Goal: Task Accomplishment & Management: Use online tool/utility

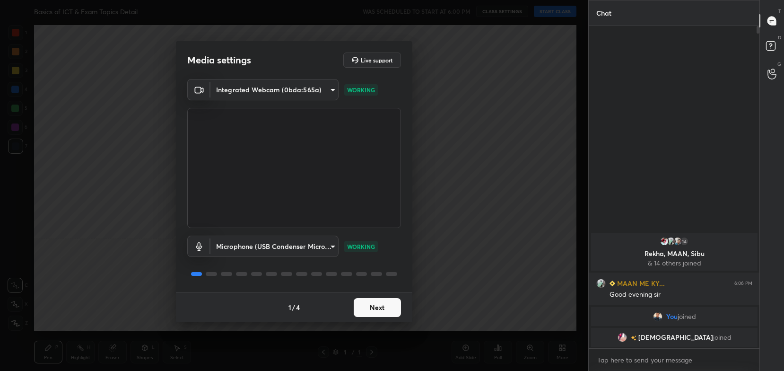
click at [256, 91] on body "1 2 3 4 5 6 7 C X Z C X Z E E Erase all H H Basics of ICT & Exam Topics Detail …" at bounding box center [392, 185] width 784 height 371
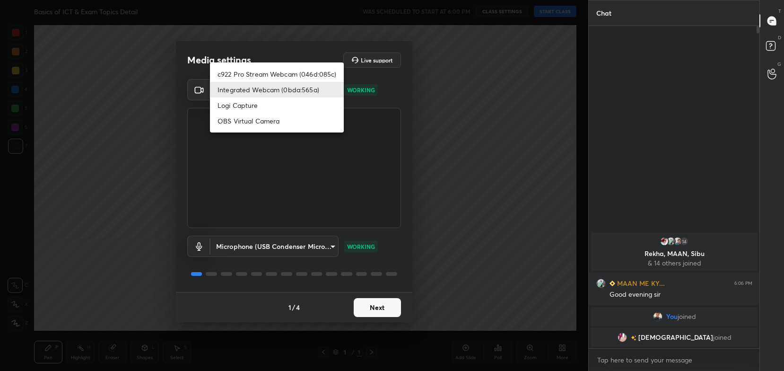
click at [295, 67] on li "c922 Pro Stream Webcam (046d:085c)" at bounding box center [277, 74] width 134 height 16
type input "54468e0a0dcfccf1994057bffcdd7b820cc8d0b5c40f8120801f482969bffc57"
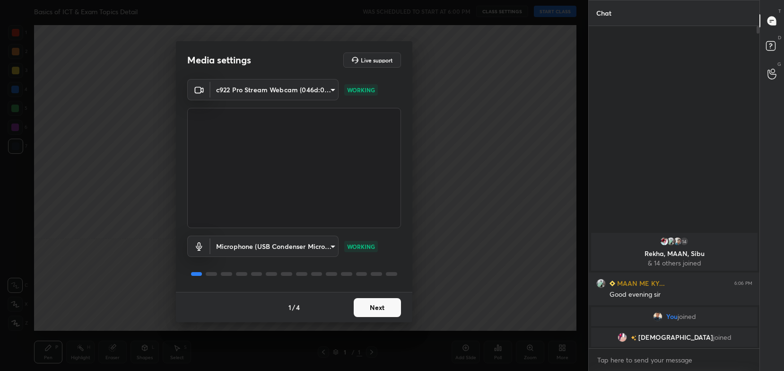
click at [381, 305] on button "Next" at bounding box center [377, 307] width 47 height 19
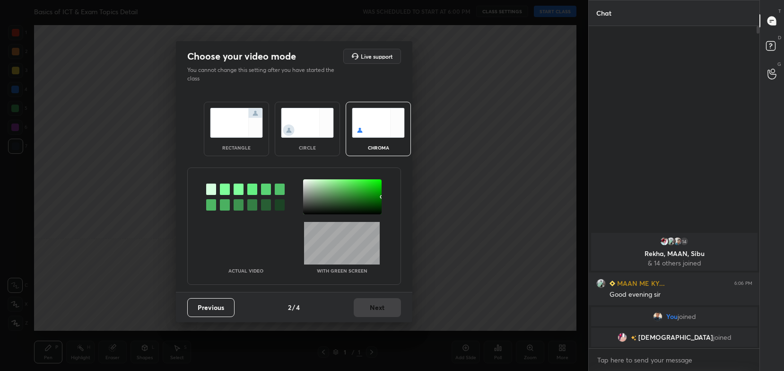
click at [269, 160] on div "rectangle circle chroma" at bounding box center [293, 128] width 203 height 77
click at [255, 140] on div "rectangle" at bounding box center [236, 129] width 65 height 54
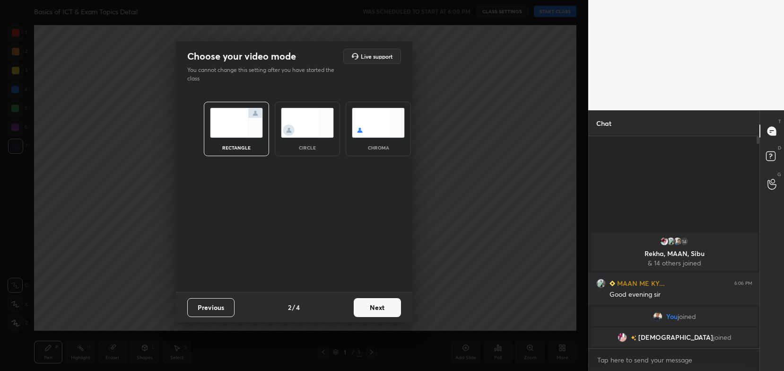
scroll to position [131, 168]
click at [386, 308] on button "Next" at bounding box center [377, 307] width 47 height 19
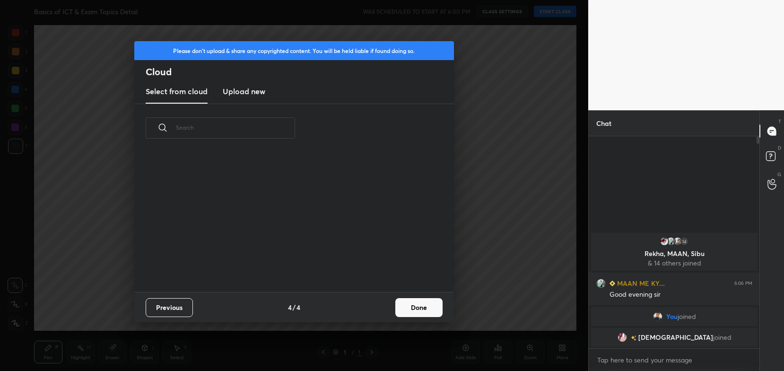
click at [419, 306] on button "Done" at bounding box center [418, 307] width 47 height 19
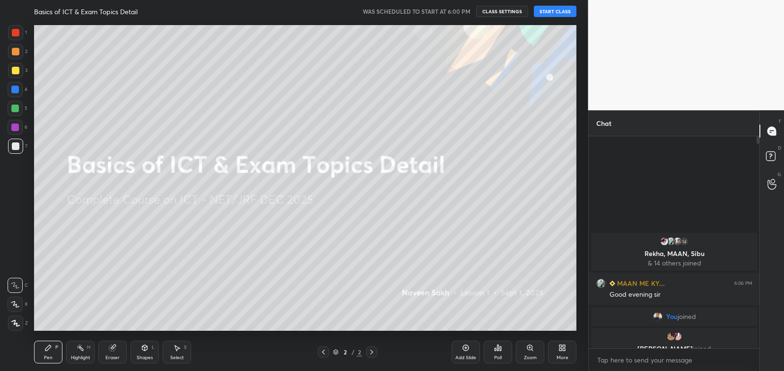
click at [558, 14] on button "START CLASS" at bounding box center [555, 11] width 43 height 11
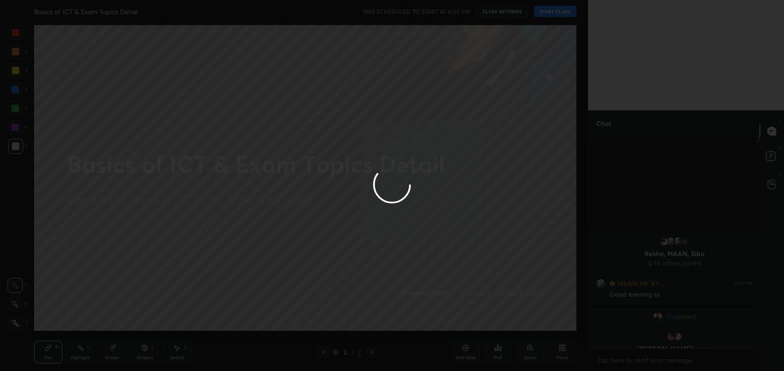
type textarea "x"
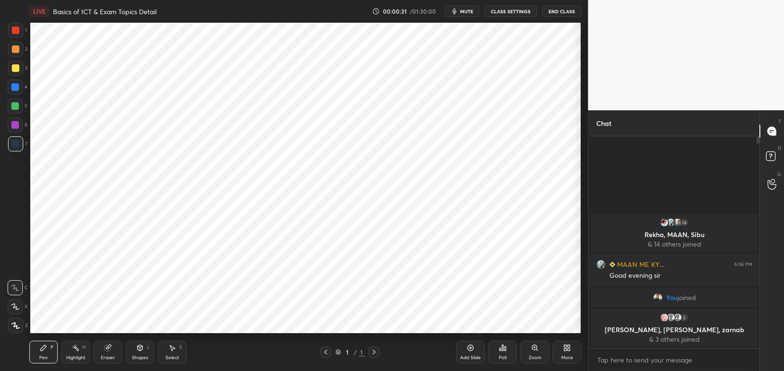
scroll to position [46981, 46742]
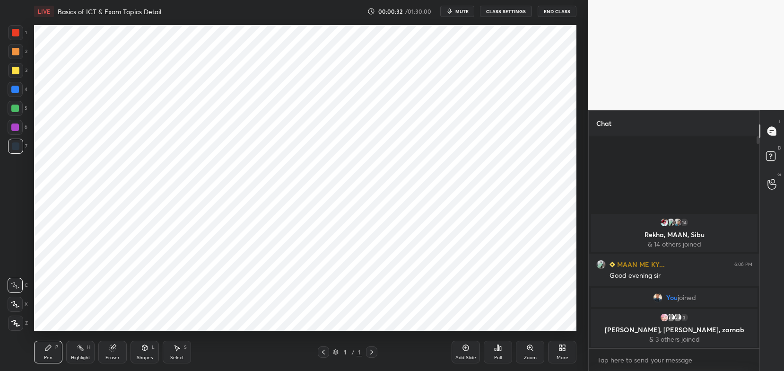
click at [505, 11] on button "CLASS SETTINGS" at bounding box center [506, 11] width 52 height 11
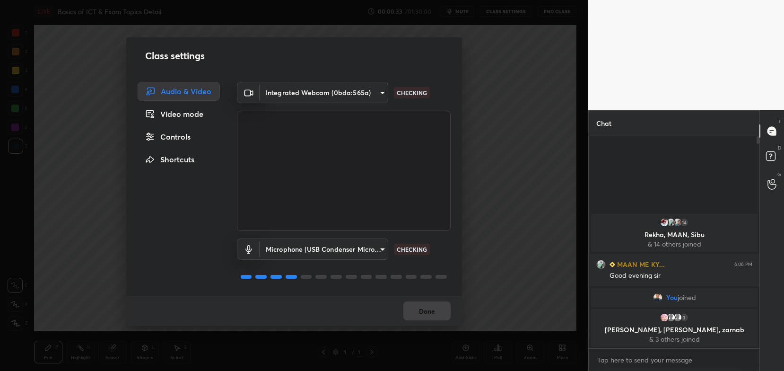
click at [349, 89] on body "1 2 3 4 5 6 7 C X Z C X Z E E Erase all H H LIVE Basics of ICT & Exam Topics De…" at bounding box center [392, 185] width 784 height 371
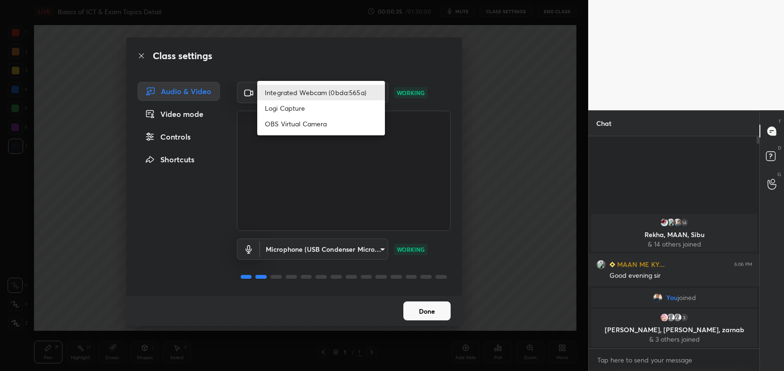
click at [294, 106] on li "Logi Capture" at bounding box center [321, 108] width 128 height 16
type input "0dce2dd63d171a659f4dbfea70db931e615001e7f7c09c70fc8821cc7e67f842"
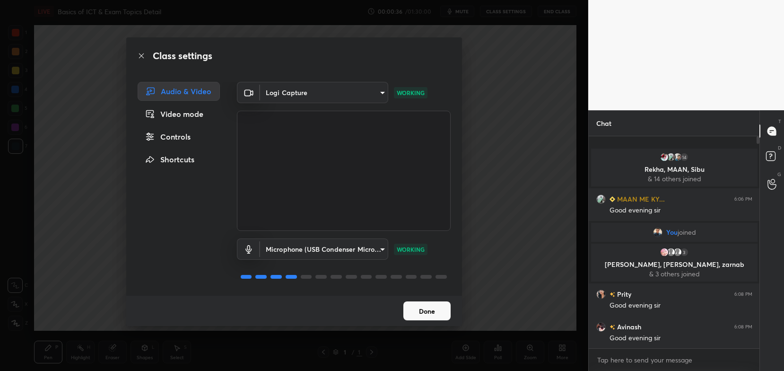
click at [414, 309] on button "Done" at bounding box center [426, 310] width 47 height 19
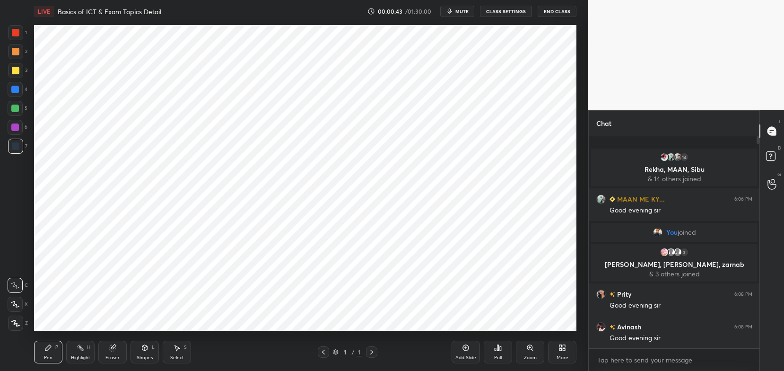
click at [506, 11] on button "CLASS SETTINGS" at bounding box center [506, 11] width 52 height 11
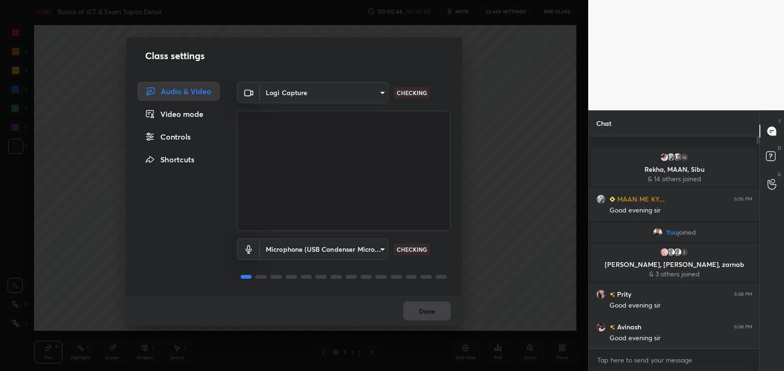
click at [340, 90] on body "1 2 3 4 5 6 7 C X Z C X Z E E Erase all H H LIVE Basics of ICT & Exam Topics De…" at bounding box center [392, 185] width 784 height 371
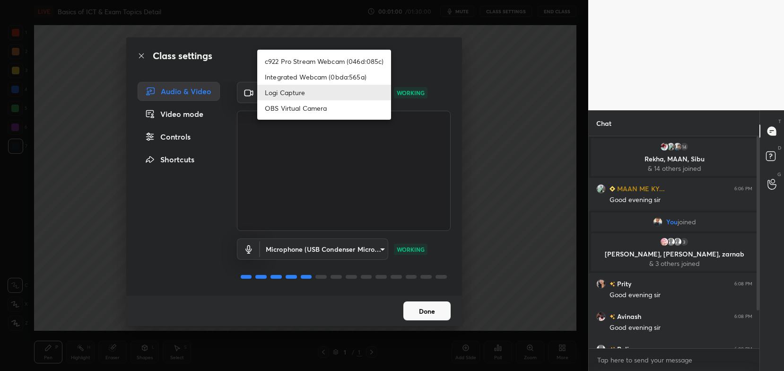
click at [335, 55] on li "c922 Pro Stream Webcam (046d:085c)" at bounding box center [324, 61] width 134 height 16
type input "54468e0a0dcfccf1994057bffcdd7b820cc8d0b5c40f8120801f482969bffc57"
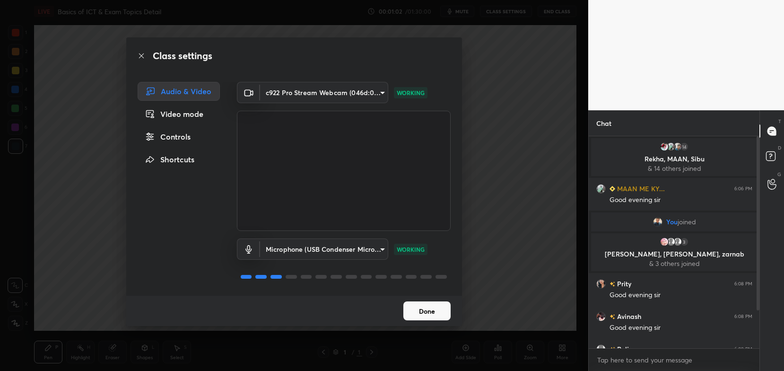
click at [429, 310] on button "Done" at bounding box center [426, 310] width 47 height 19
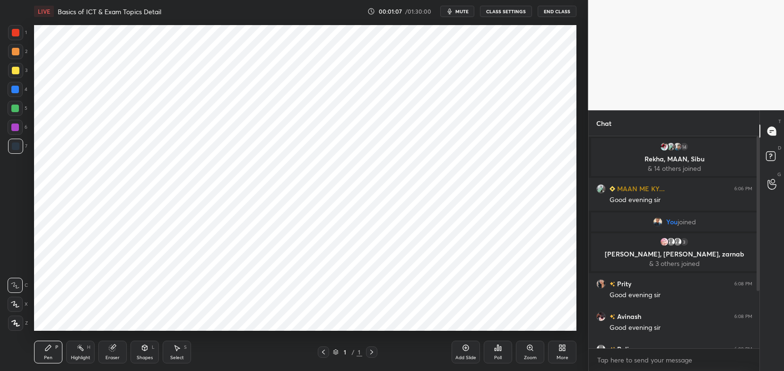
click at [559, 346] on icon at bounding box center [563, 348] width 8 height 8
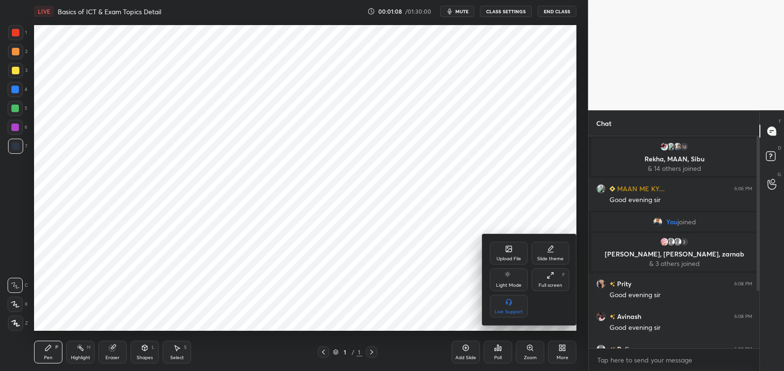
click at [550, 252] on icon at bounding box center [551, 252] width 6 height 0
click at [558, 313] on div "Dark Ruled" at bounding box center [551, 311] width 24 height 5
click at [562, 358] on div at bounding box center [392, 185] width 784 height 371
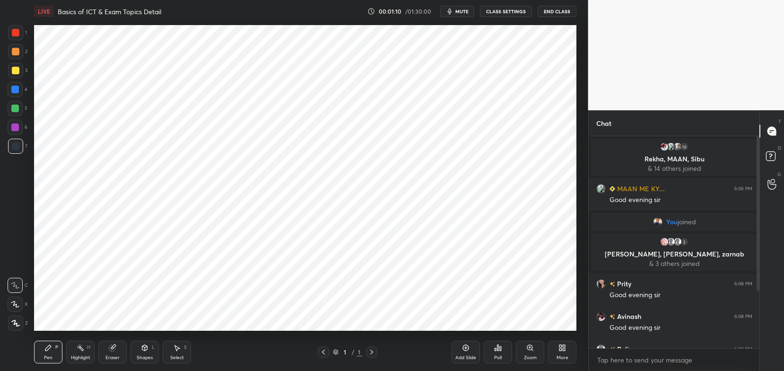
click at [470, 346] on icon at bounding box center [466, 348] width 8 height 8
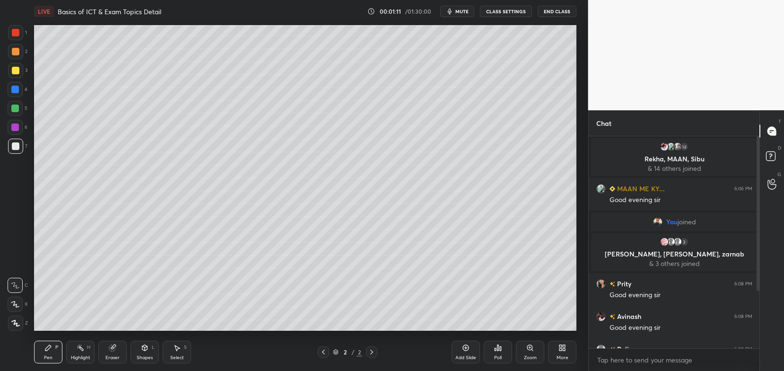
click at [22, 80] on div "3" at bounding box center [17, 72] width 19 height 19
click at [24, 307] on div "X" at bounding box center [18, 304] width 20 height 15
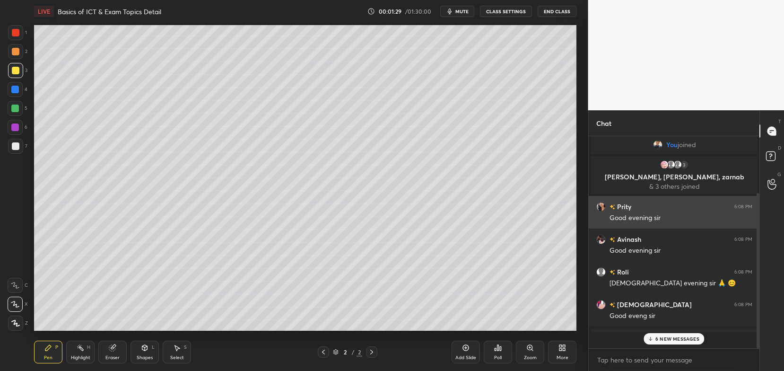
scroll to position [77, 0]
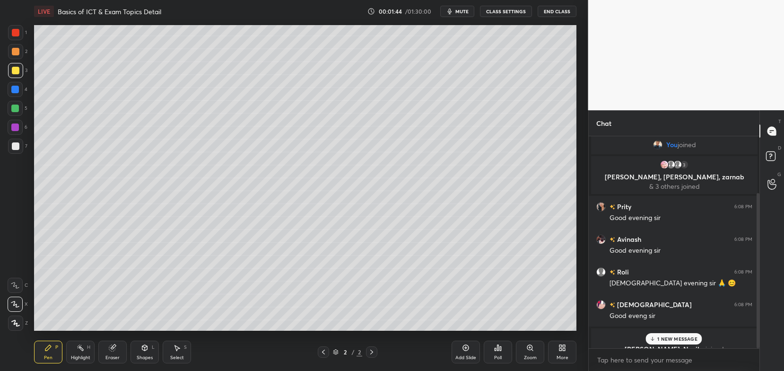
click at [663, 342] on div "1 NEW MESSAGE" at bounding box center [674, 338] width 56 height 11
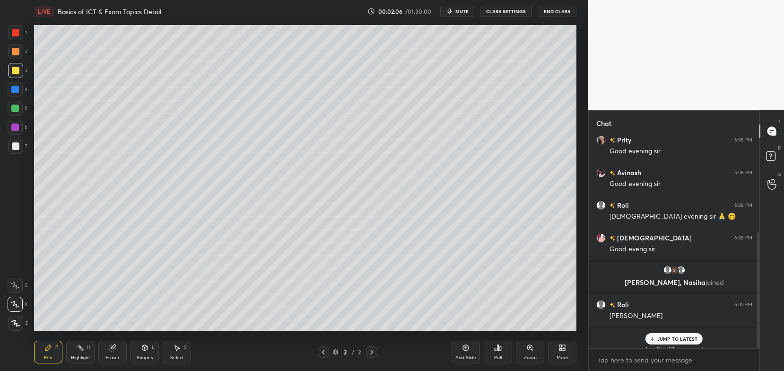
scroll to position [176, 0]
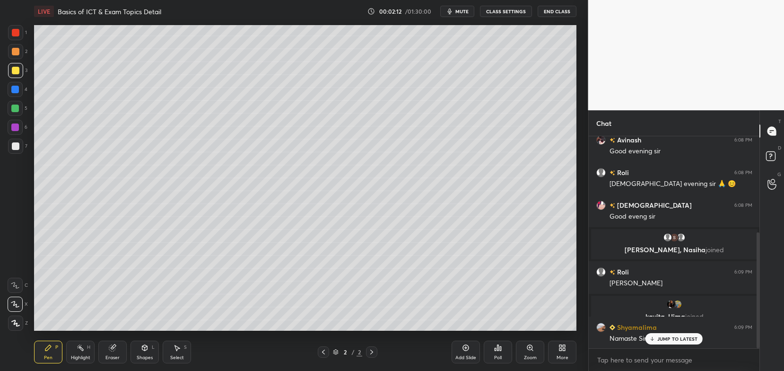
click at [19, 51] on div at bounding box center [15, 51] width 15 height 15
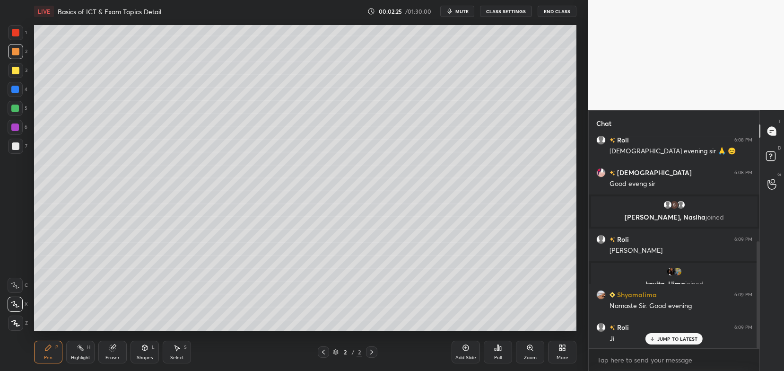
click at [566, 358] on div "More" at bounding box center [563, 357] width 12 height 5
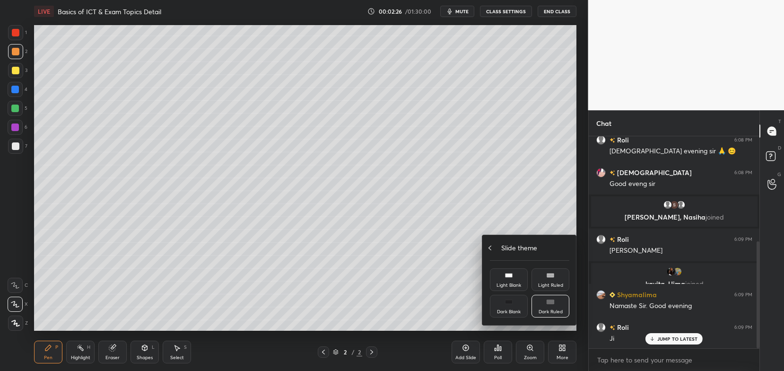
click at [494, 251] on div "Slide theme" at bounding box center [529, 248] width 79 height 10
click at [494, 251] on div "Upload File" at bounding box center [509, 253] width 38 height 23
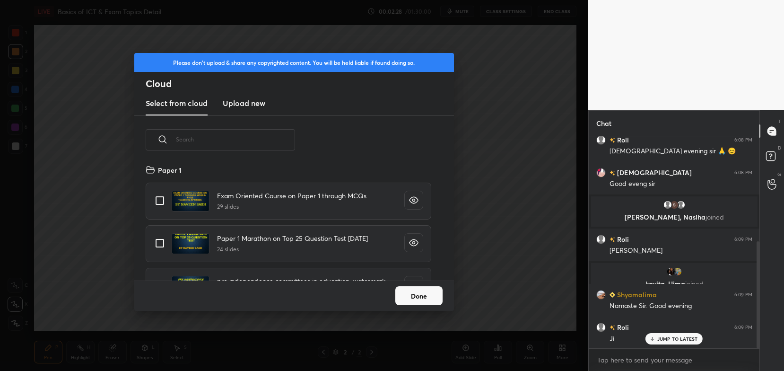
scroll to position [117, 304]
click at [257, 107] on h3 "Upload new" at bounding box center [244, 102] width 43 height 11
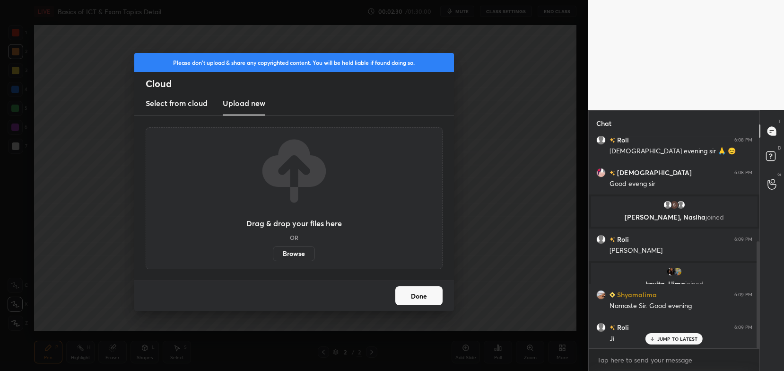
click at [289, 250] on label "Browse" at bounding box center [294, 253] width 42 height 15
click at [273, 250] on input "Browse" at bounding box center [273, 253] width 0 height 15
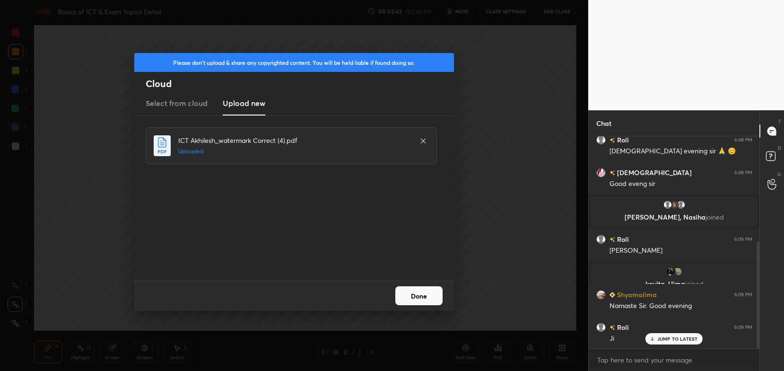
click at [431, 288] on button "Done" at bounding box center [418, 295] width 47 height 19
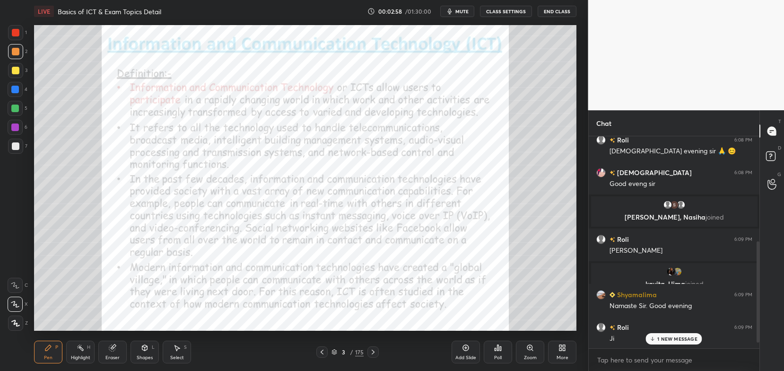
scroll to position [242, 0]
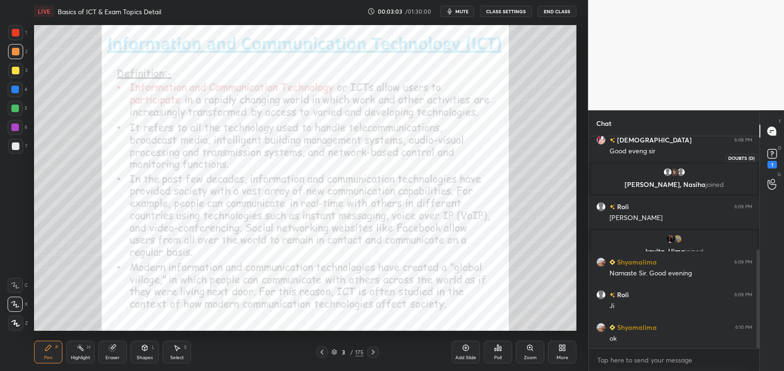
click at [773, 149] on rect at bounding box center [772, 153] width 9 height 9
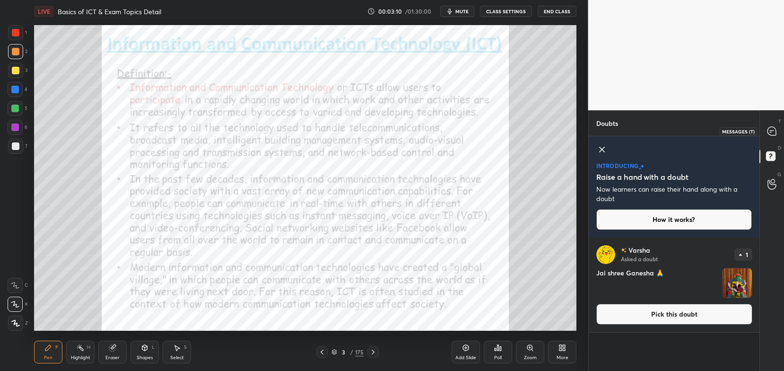
click at [773, 127] on icon at bounding box center [772, 131] width 9 height 9
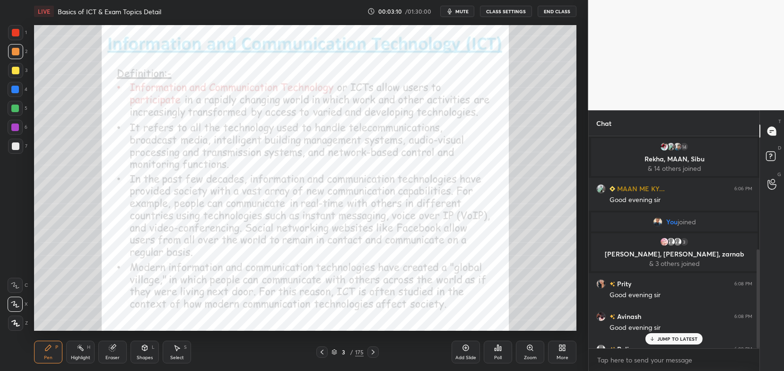
scroll to position [209, 168]
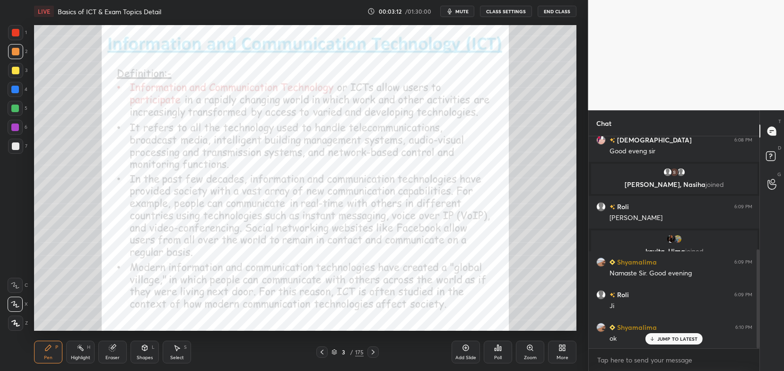
click at [669, 339] on p "JUMP TO LATEST" at bounding box center [677, 339] width 41 height 6
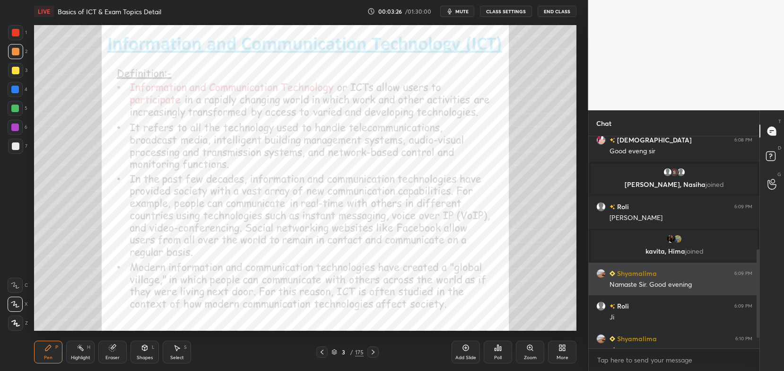
scroll to position [294, 0]
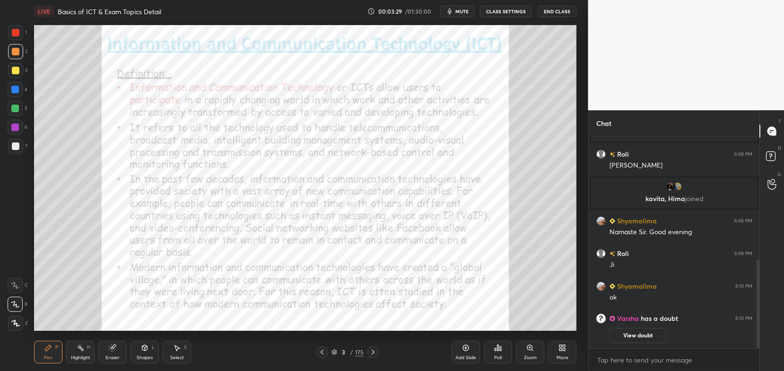
click at [319, 355] on icon at bounding box center [322, 352] width 8 height 8
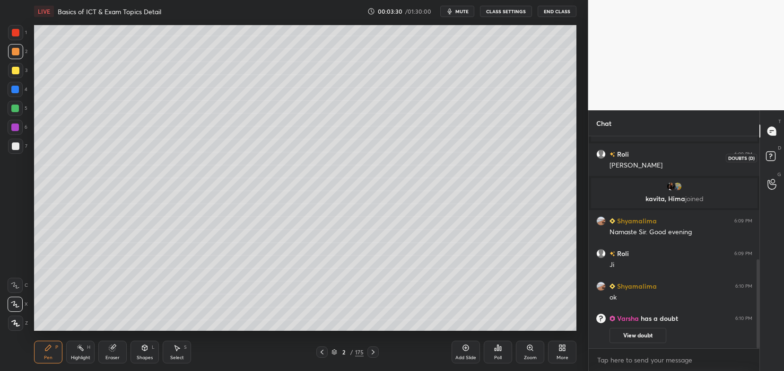
scroll to position [316, 0]
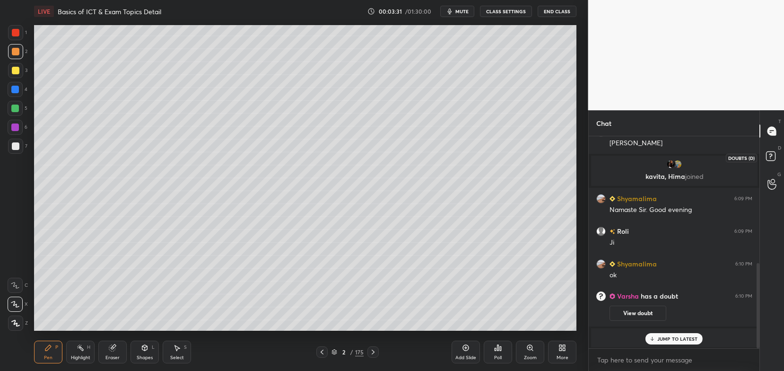
click at [779, 150] on icon at bounding box center [772, 157] width 17 height 17
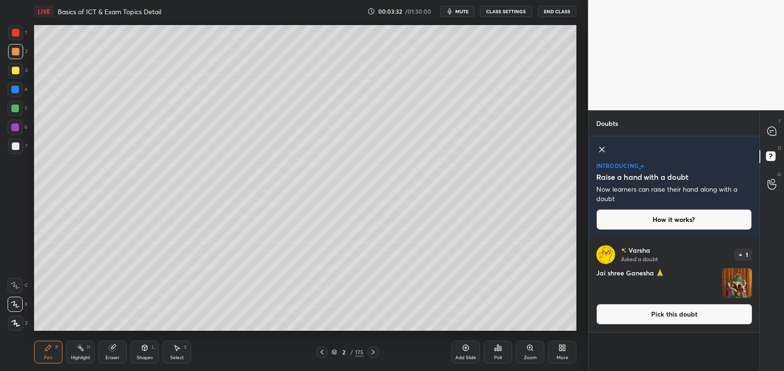
click at [658, 315] on button "Pick this doubt" at bounding box center [674, 314] width 156 height 21
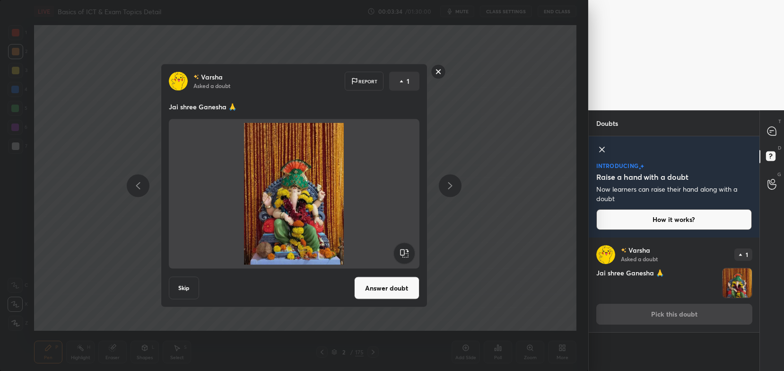
click at [376, 284] on button "Answer doubt" at bounding box center [386, 288] width 65 height 23
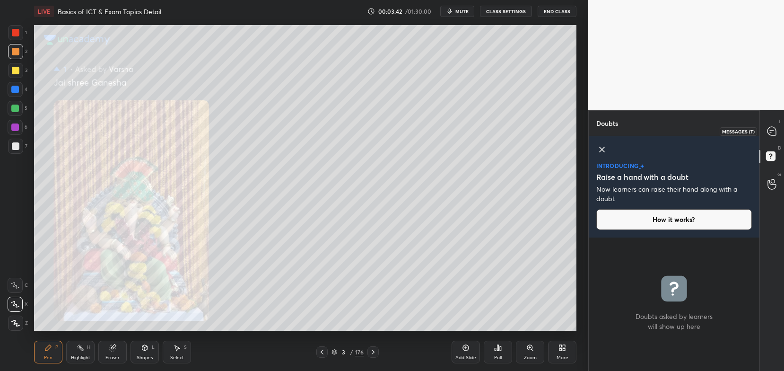
click at [766, 125] on div at bounding box center [772, 130] width 19 height 17
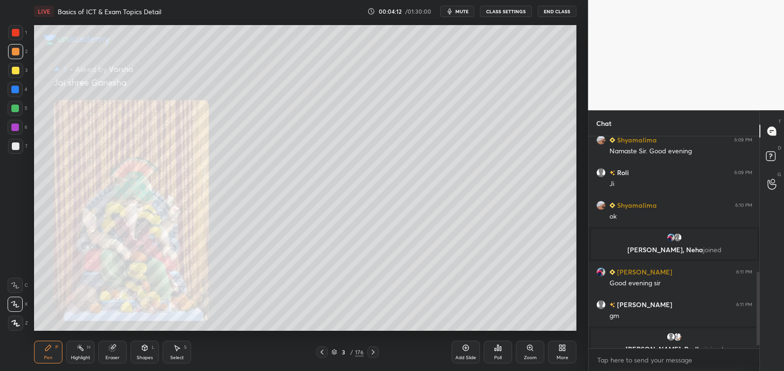
scroll to position [408, 0]
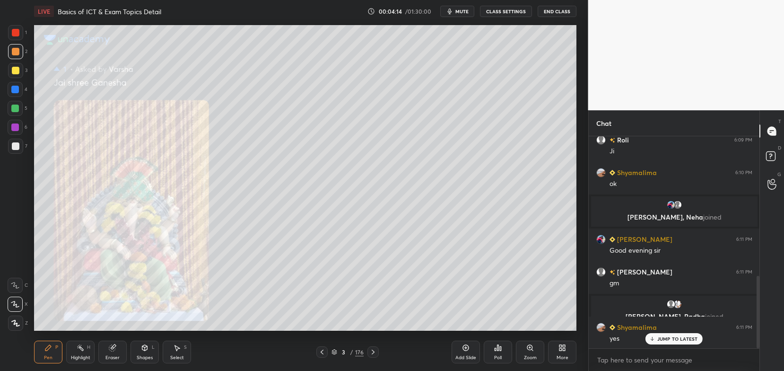
click at [19, 73] on div at bounding box center [15, 70] width 15 height 15
click at [21, 304] on div at bounding box center [15, 304] width 15 height 15
click at [557, 360] on div "More" at bounding box center [562, 352] width 28 height 23
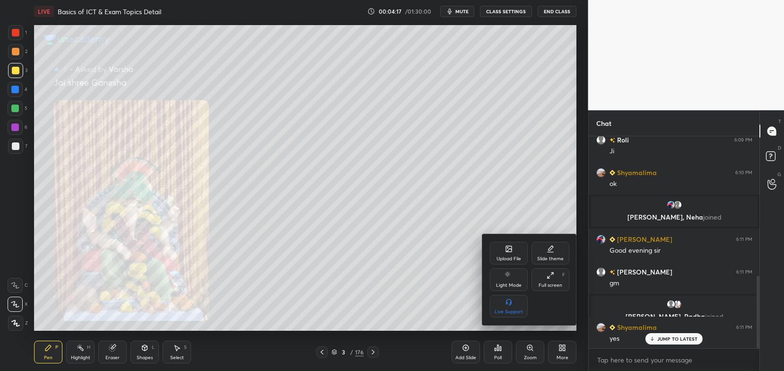
click at [549, 250] on icon at bounding box center [551, 247] width 5 height 5
click at [556, 360] on div at bounding box center [392, 185] width 784 height 371
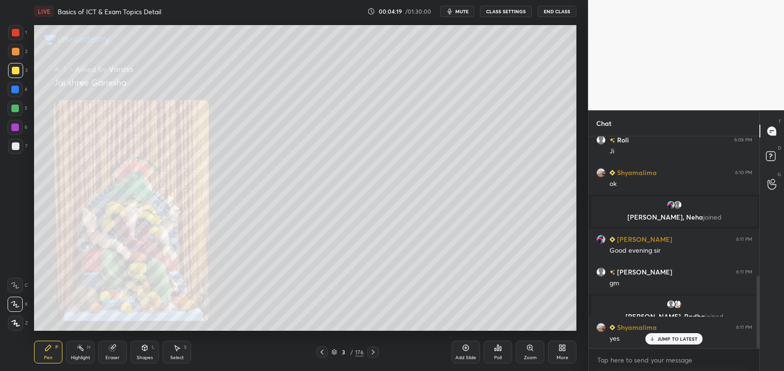
click at [464, 358] on div "Add Slide" at bounding box center [465, 357] width 21 height 5
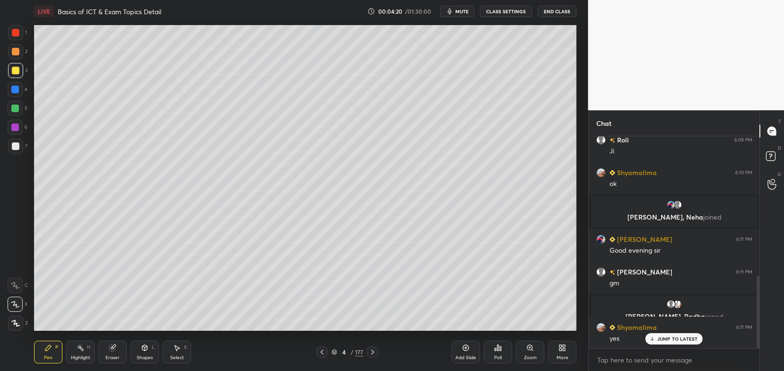
click at [149, 357] on div "Shapes" at bounding box center [145, 357] width 16 height 5
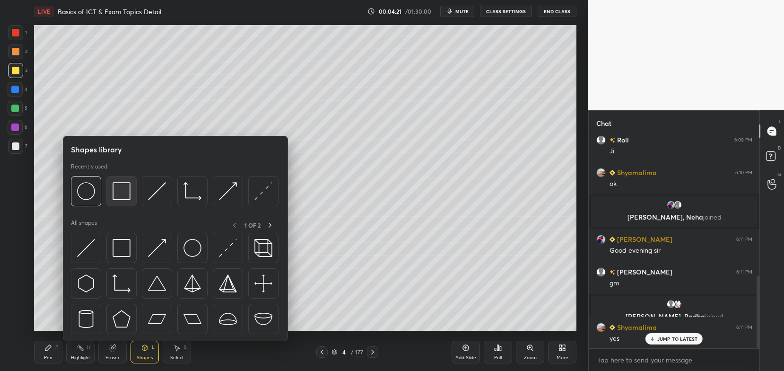
click at [122, 193] on img at bounding box center [122, 191] width 18 height 18
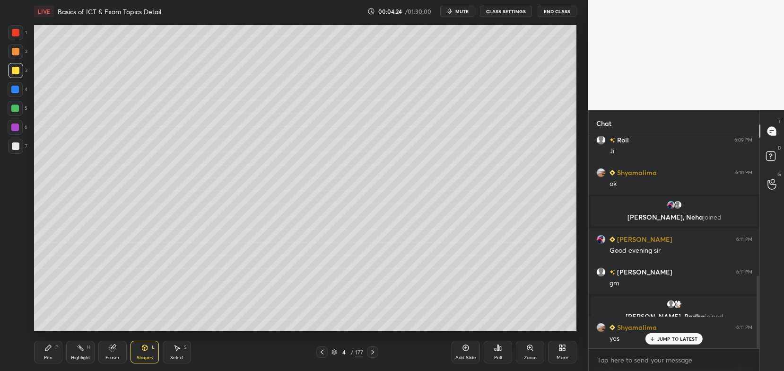
click at [50, 358] on div "Pen" at bounding box center [48, 357] width 9 height 5
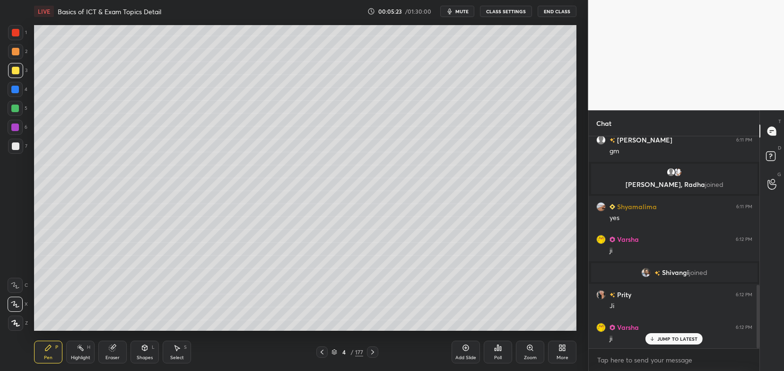
scroll to position [530, 0]
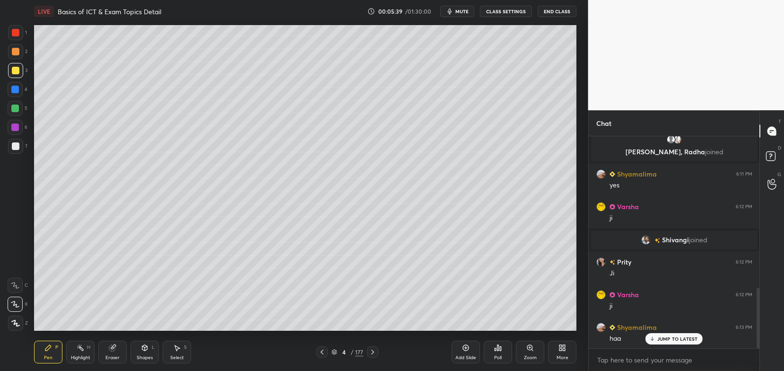
click at [339, 345] on div "Pen P Highlight H Eraser Shapes L Select S 4 / 177 Add Slide Poll Zoom More" at bounding box center [305, 352] width 542 height 38
click at [334, 351] on icon at bounding box center [335, 352] width 6 height 6
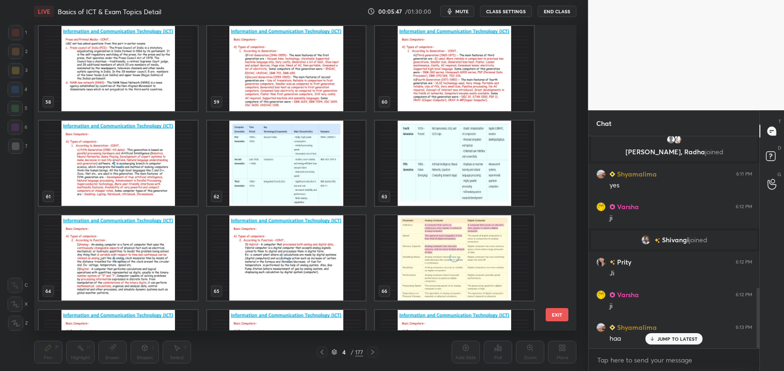
scroll to position [1803, 0]
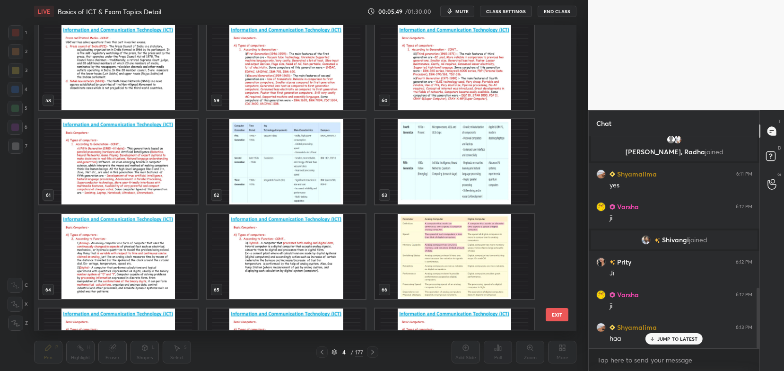
click at [284, 77] on img "grid" at bounding box center [286, 67] width 159 height 85
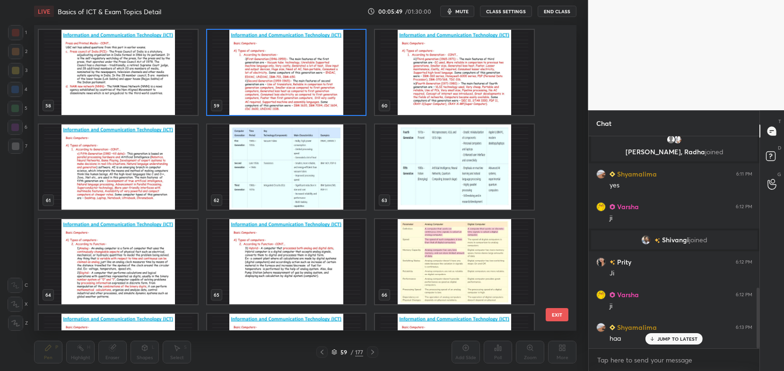
click at [286, 78] on img "grid" at bounding box center [286, 72] width 159 height 85
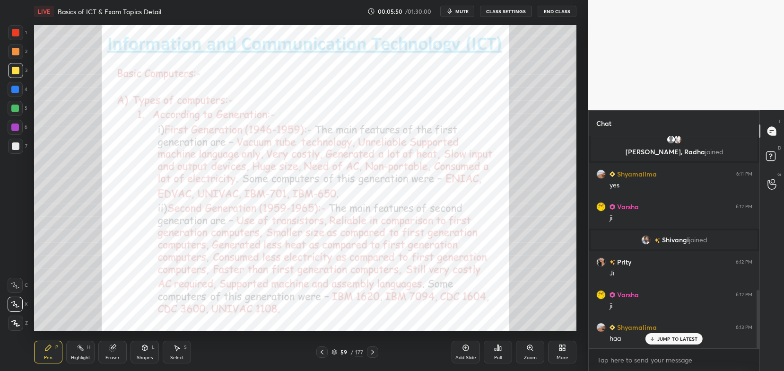
scroll to position [563, 0]
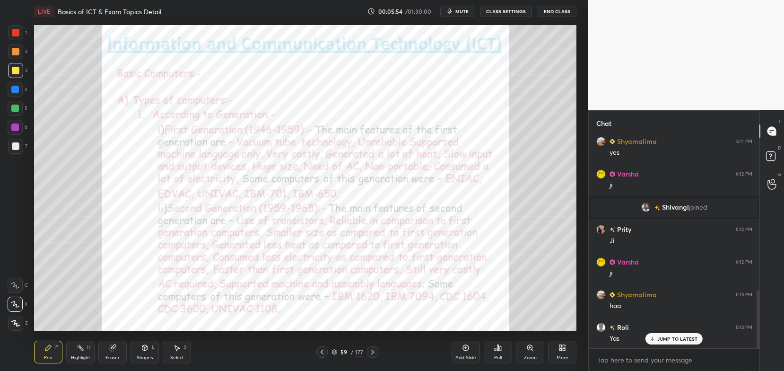
click at [373, 349] on icon at bounding box center [373, 352] width 8 height 8
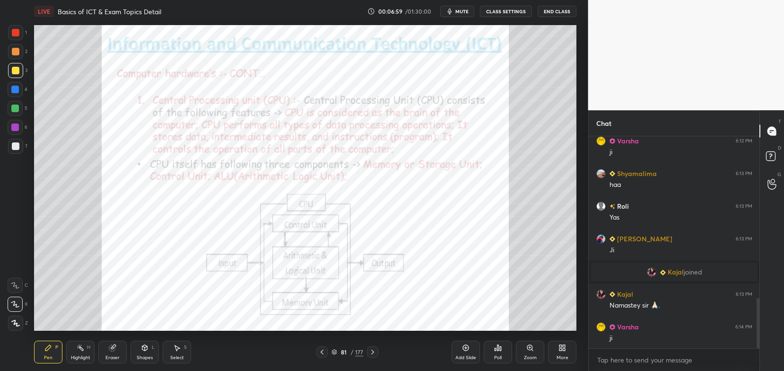
scroll to position [209, 168]
click at [336, 352] on icon at bounding box center [335, 352] width 6 height 6
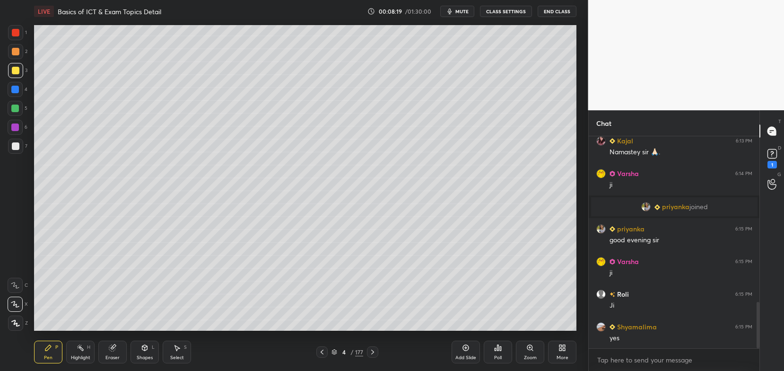
scroll to position [795, 0]
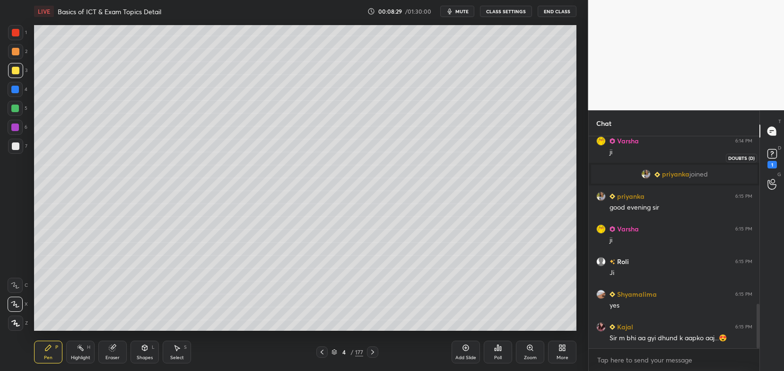
click at [768, 164] on div "1" at bounding box center [772, 165] width 9 height 8
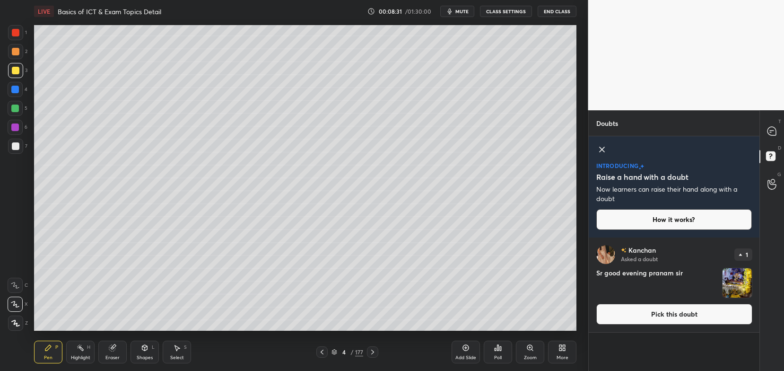
click at [699, 314] on button "Pick this doubt" at bounding box center [674, 314] width 156 height 21
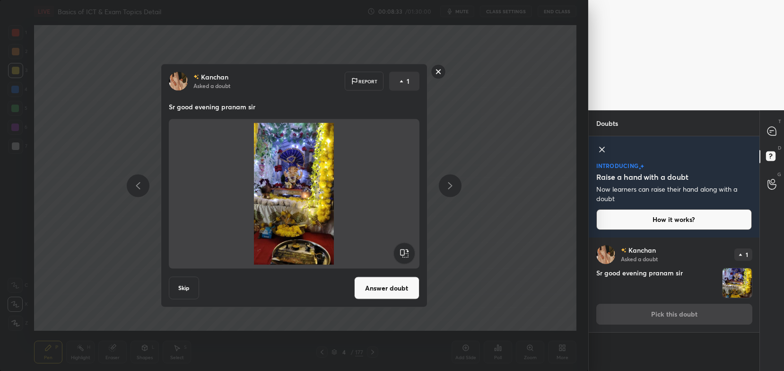
click at [438, 74] on rect at bounding box center [438, 71] width 15 height 15
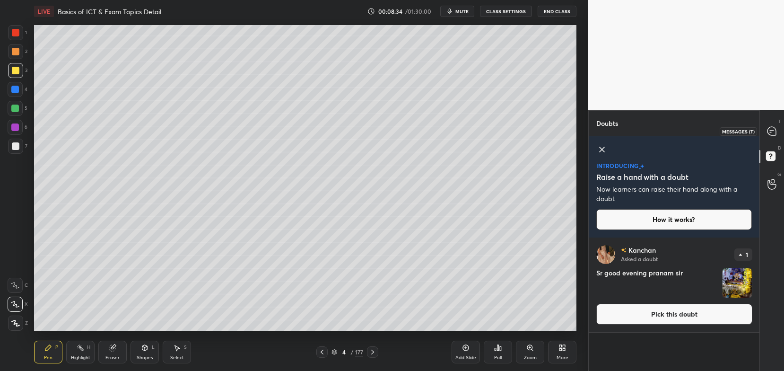
click at [783, 130] on div "T Messages (T)" at bounding box center [772, 131] width 24 height 26
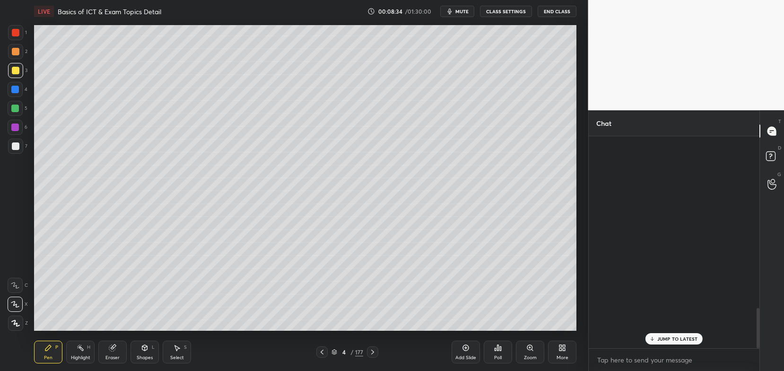
scroll to position [209, 168]
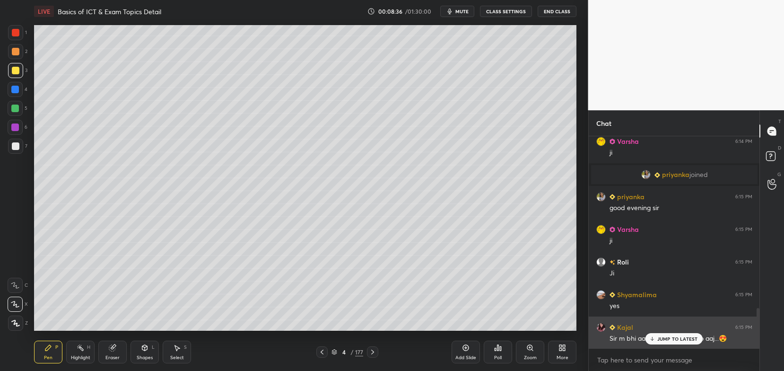
click at [670, 343] on div "JUMP TO LATEST" at bounding box center [674, 338] width 57 height 11
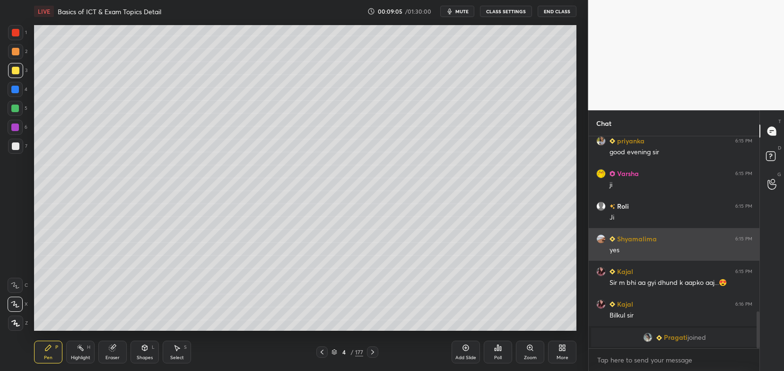
scroll to position [1000, 0]
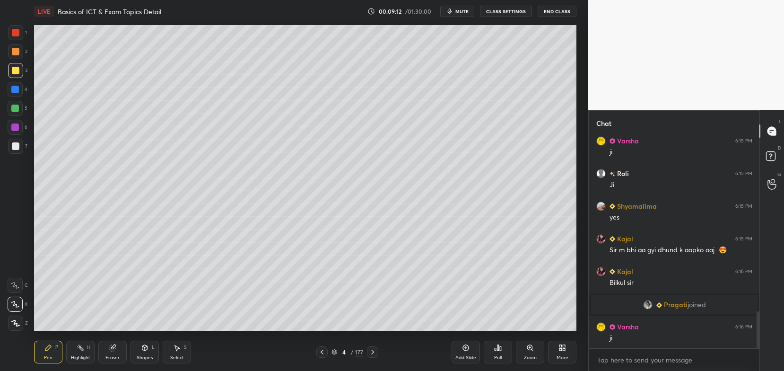
click at [335, 350] on icon at bounding box center [335, 352] width 6 height 6
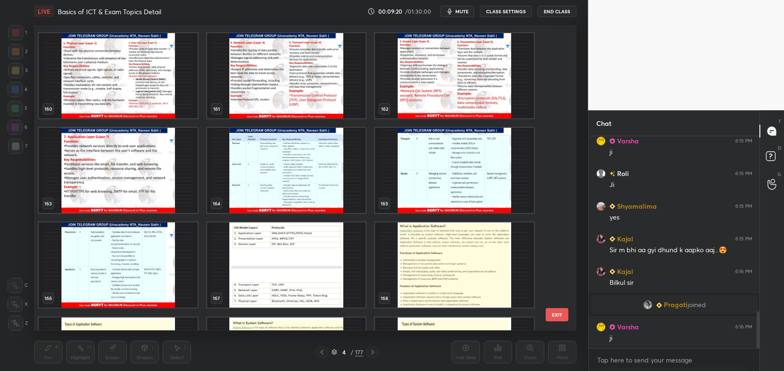
scroll to position [5007, 0]
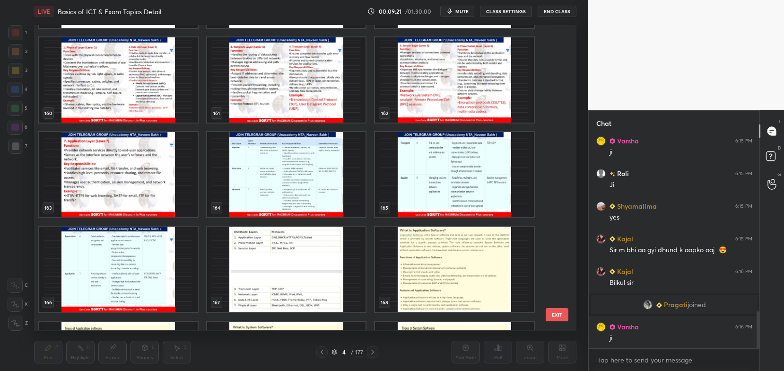
click at [295, 183] on img "grid" at bounding box center [286, 174] width 159 height 85
click at [292, 187] on img "grid" at bounding box center [286, 174] width 159 height 85
click at [297, 184] on img "grid" at bounding box center [286, 174] width 159 height 85
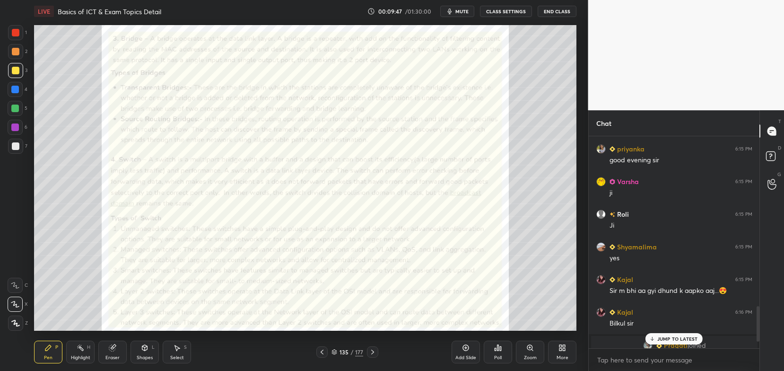
scroll to position [1022, 0]
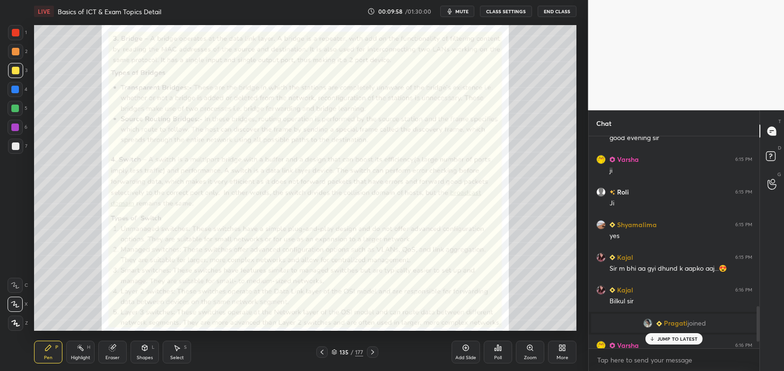
click at [334, 353] on icon at bounding box center [335, 352] width 6 height 6
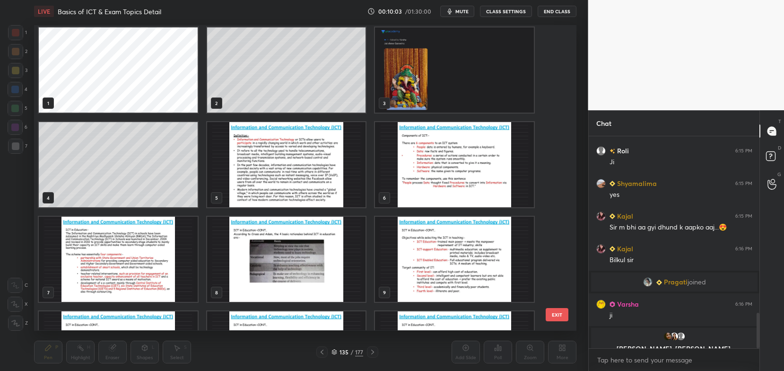
scroll to position [0, 0]
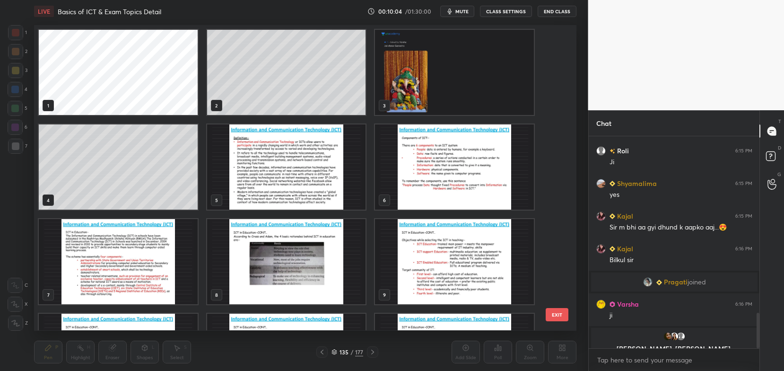
click at [367, 281] on div "8" at bounding box center [286, 261] width 168 height 95
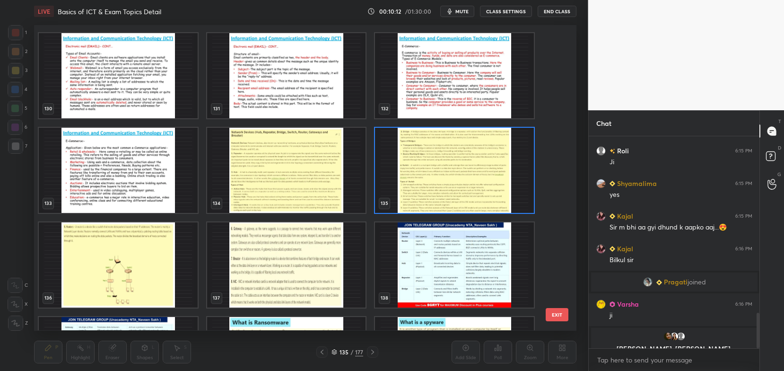
scroll to position [4060, 0]
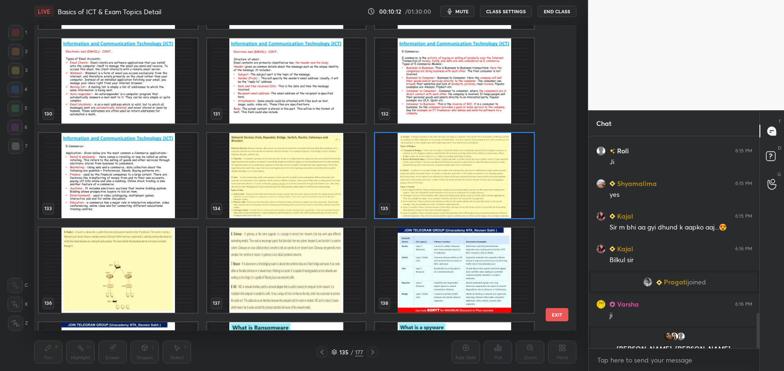
click at [432, 168] on img "grid" at bounding box center [454, 175] width 159 height 85
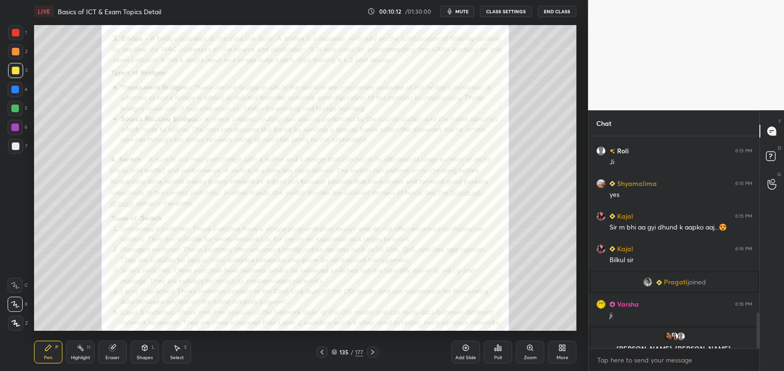
click at [432, 173] on img "grid" at bounding box center [454, 175] width 159 height 85
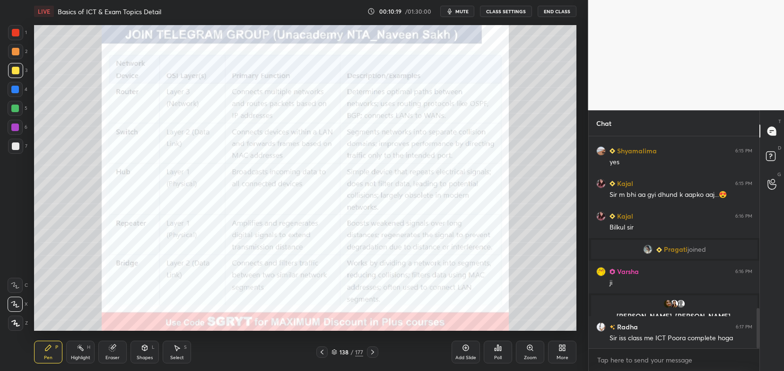
scroll to position [905, 0]
click at [11, 36] on div at bounding box center [15, 32] width 15 height 15
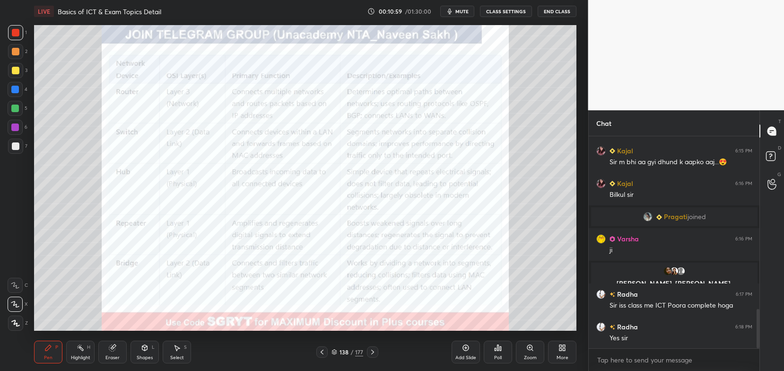
scroll to position [970, 0]
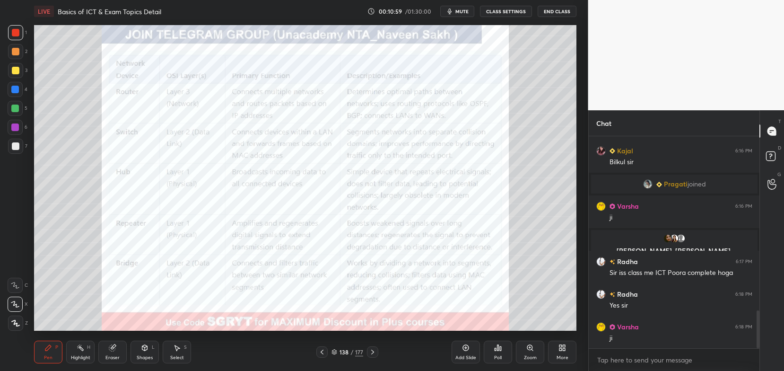
click at [334, 348] on div "138 / 177" at bounding box center [348, 352] width 32 height 9
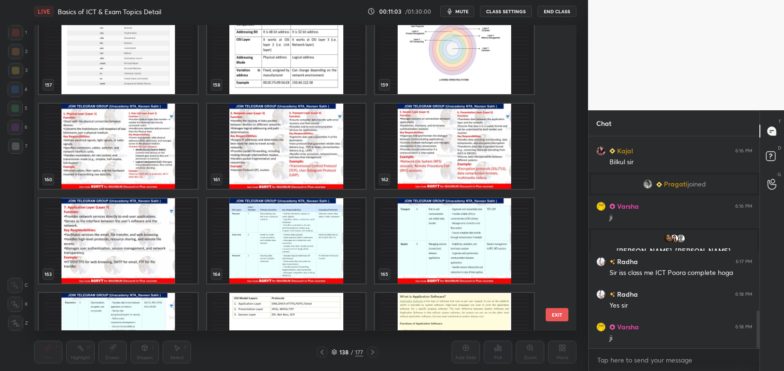
scroll to position [4879, 0]
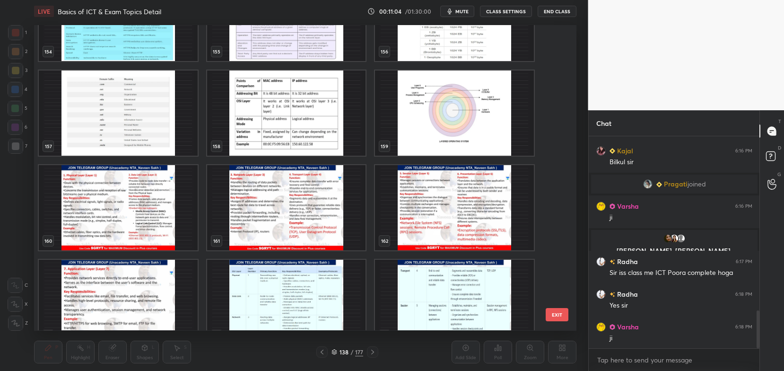
click at [173, 208] on img "grid" at bounding box center [118, 208] width 159 height 85
click at [173, 210] on img "grid" at bounding box center [118, 208] width 159 height 85
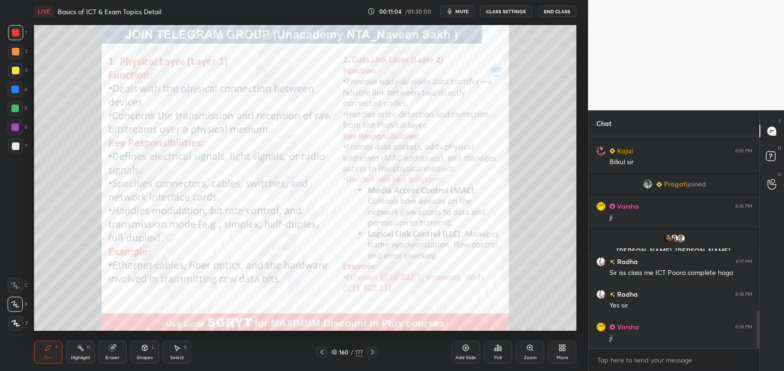
click at [177, 210] on img "grid" at bounding box center [118, 208] width 159 height 85
click at [374, 353] on icon at bounding box center [373, 352] width 8 height 8
click at [373, 353] on icon at bounding box center [372, 351] width 3 height 5
click at [372, 353] on icon at bounding box center [373, 352] width 8 height 8
click at [372, 352] on icon at bounding box center [373, 352] width 8 height 8
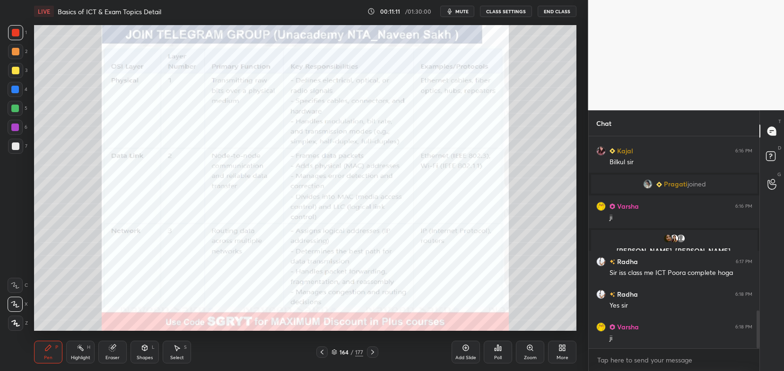
click at [373, 350] on icon at bounding box center [373, 352] width 8 height 8
click at [374, 351] on icon at bounding box center [373, 352] width 8 height 8
click at [375, 352] on icon at bounding box center [373, 352] width 8 height 8
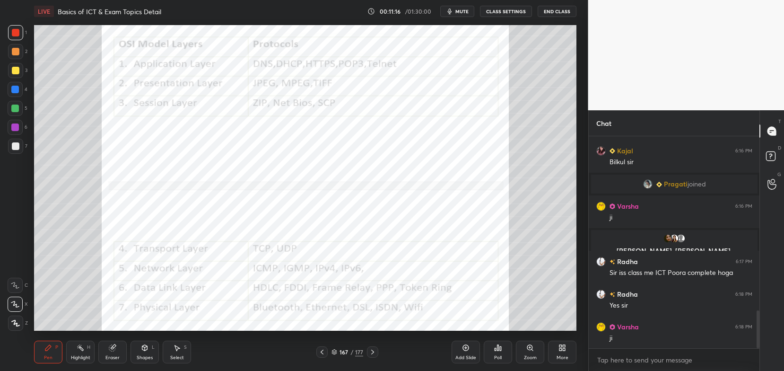
click at [338, 352] on div "167 / 177" at bounding box center [348, 352] width 32 height 9
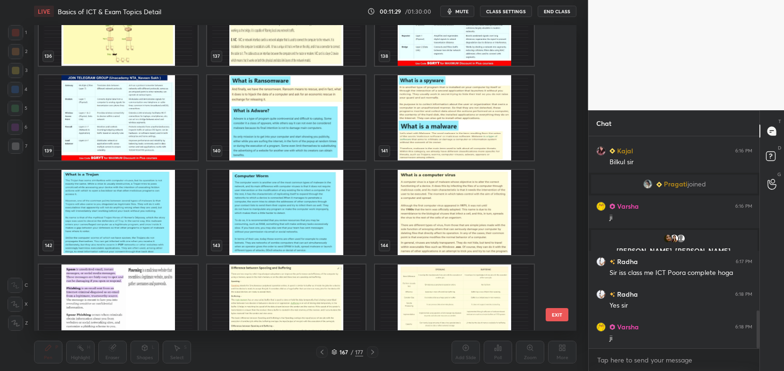
scroll to position [4305, 0]
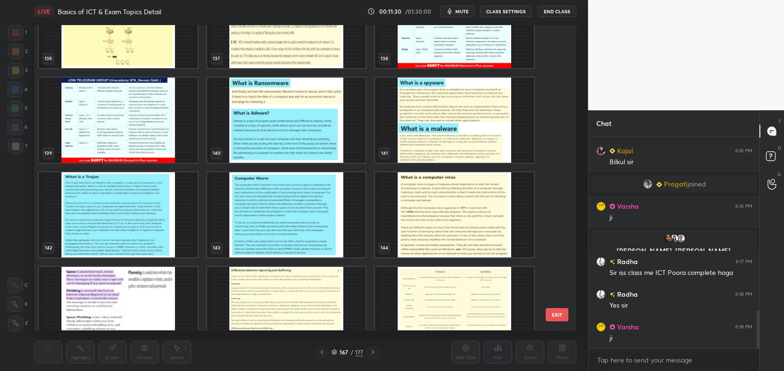
click at [330, 119] on img "grid" at bounding box center [286, 120] width 159 height 85
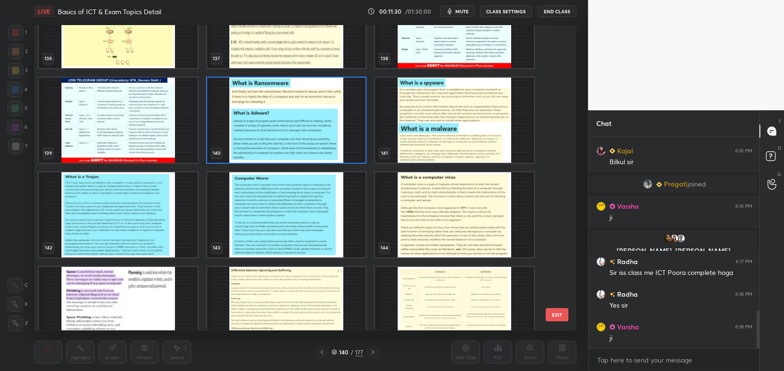
click at [326, 120] on img "grid" at bounding box center [286, 120] width 159 height 85
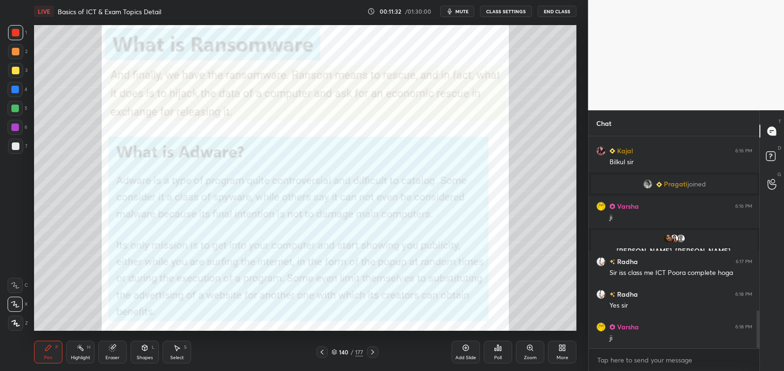
click at [374, 354] on icon at bounding box center [373, 352] width 8 height 8
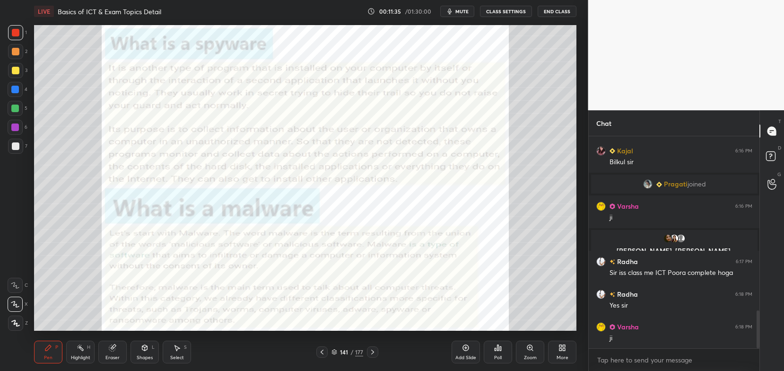
click at [369, 350] on icon at bounding box center [373, 352] width 8 height 8
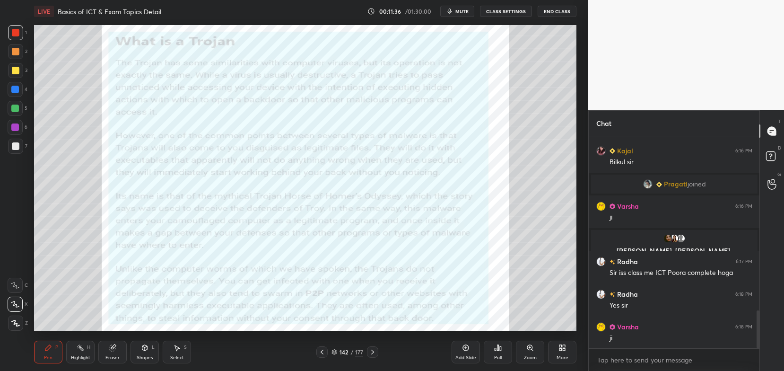
click at [371, 353] on icon at bounding box center [373, 352] width 8 height 8
click at [370, 353] on icon at bounding box center [373, 352] width 8 height 8
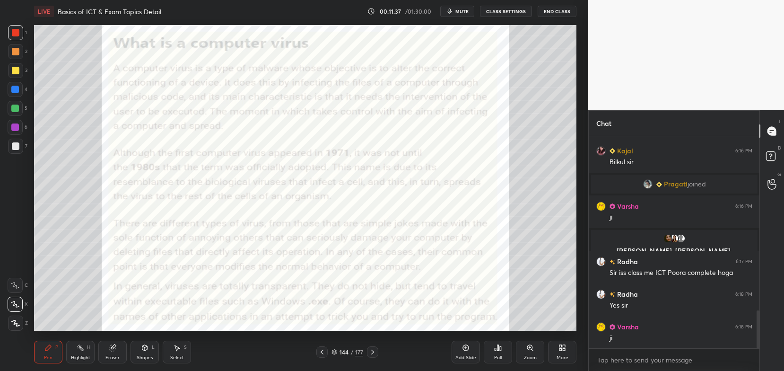
click at [369, 354] on icon at bounding box center [373, 352] width 8 height 8
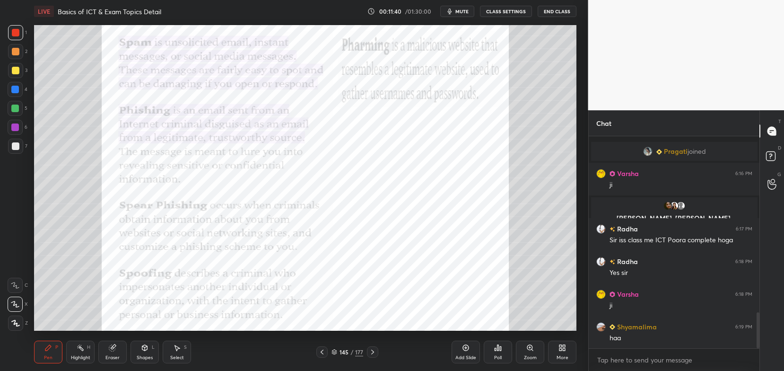
scroll to position [1036, 0]
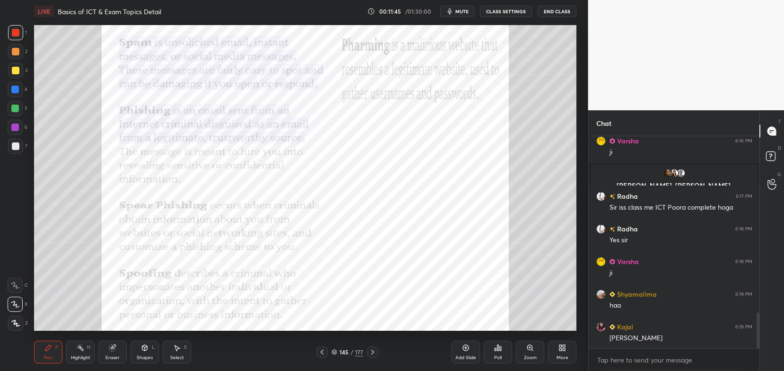
click at [338, 353] on div "145 / 177" at bounding box center [348, 352] width 32 height 9
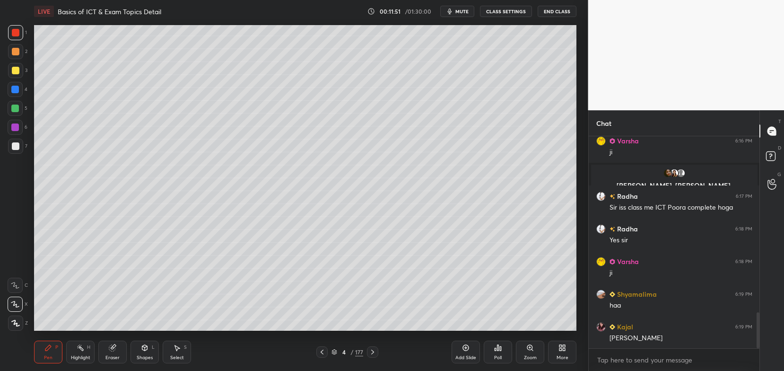
scroll to position [1045, 0]
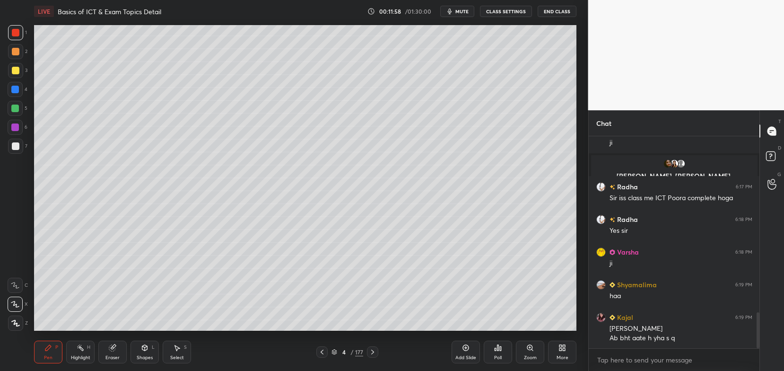
click at [21, 76] on div at bounding box center [15, 70] width 15 height 15
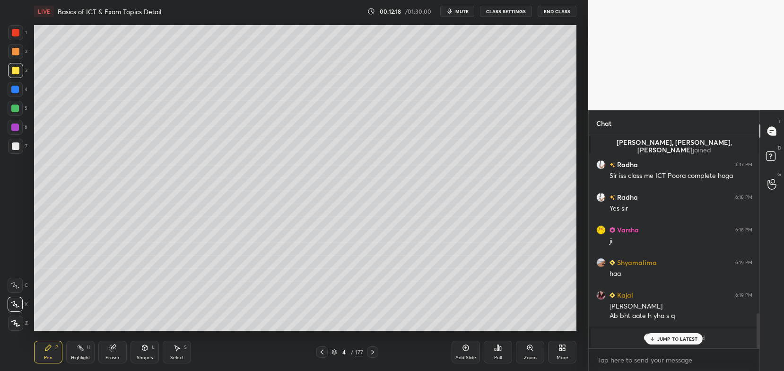
click at [336, 351] on icon at bounding box center [334, 350] width 5 height 2
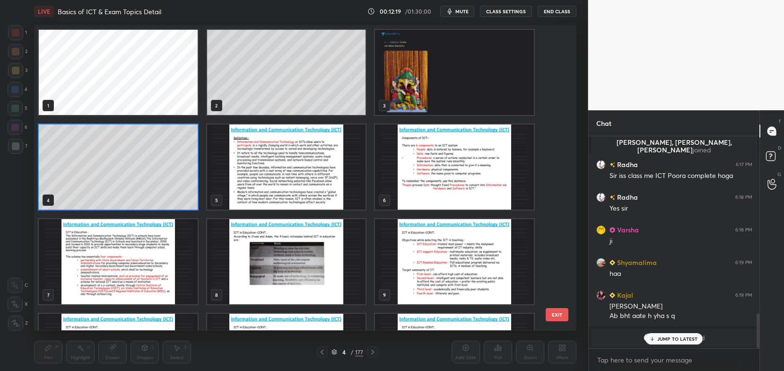
scroll to position [303, 538]
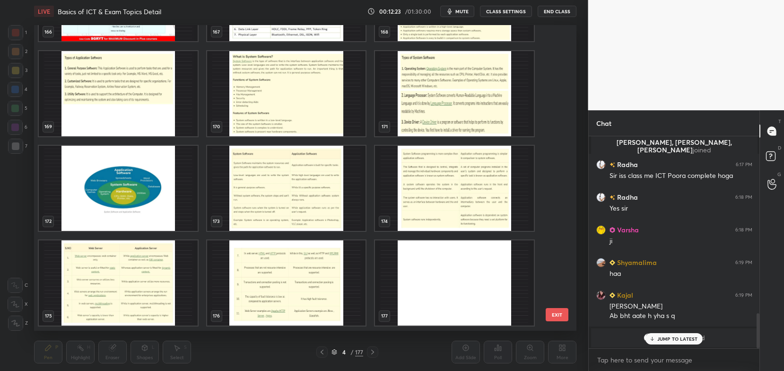
click at [331, 308] on img "grid" at bounding box center [286, 282] width 159 height 85
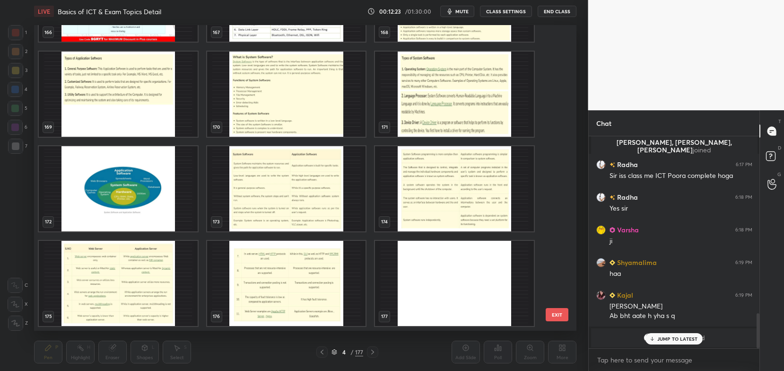
click at [331, 308] on img "grid" at bounding box center [286, 283] width 159 height 85
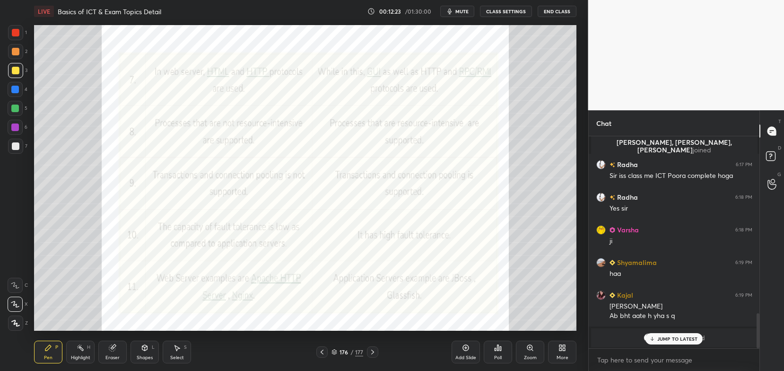
click at [332, 303] on img "grid" at bounding box center [286, 283] width 159 height 85
click at [336, 304] on img "grid" at bounding box center [286, 283] width 159 height 85
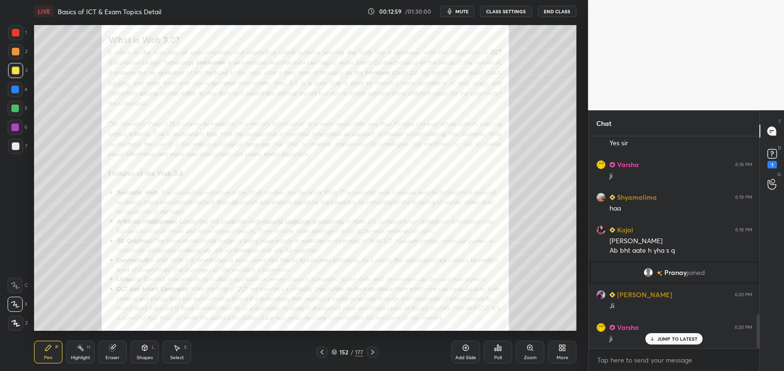
scroll to position [1115, 0]
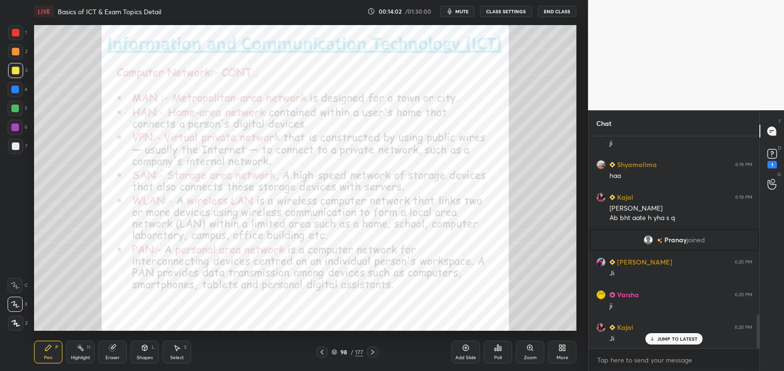
click at [336, 353] on icon at bounding box center [335, 352] width 6 height 6
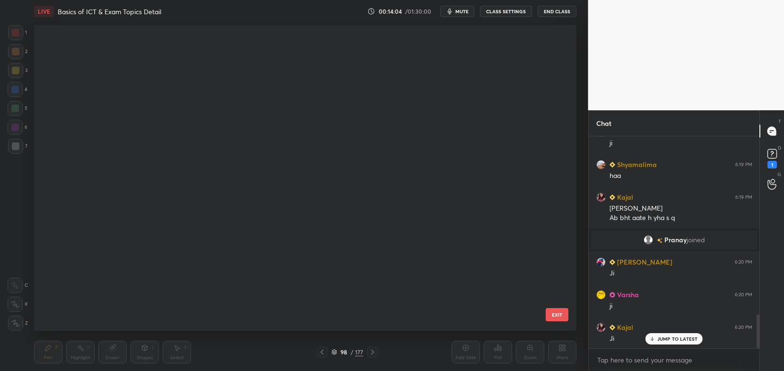
scroll to position [0, 0]
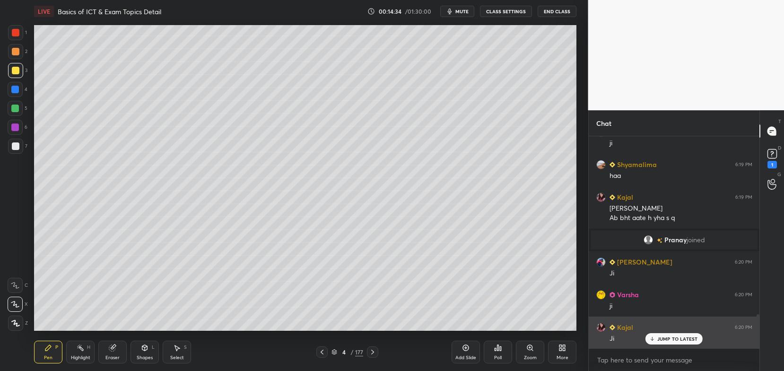
click at [679, 337] on p "JUMP TO LATEST" at bounding box center [677, 339] width 41 height 6
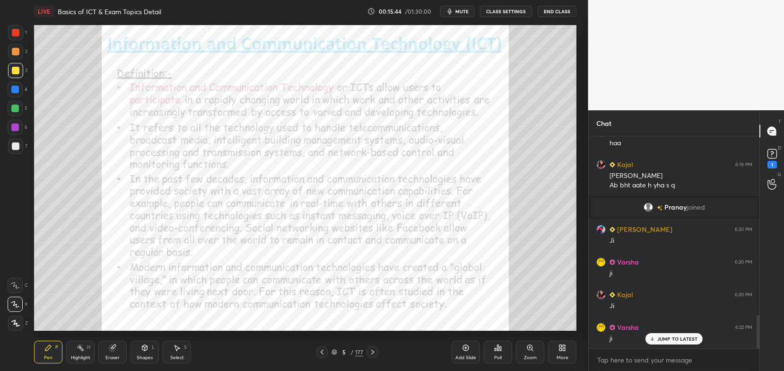
scroll to position [1180, 0]
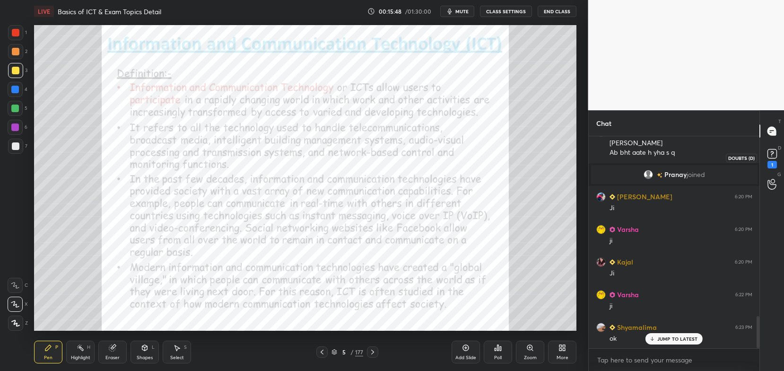
click at [777, 151] on rect at bounding box center [772, 153] width 9 height 9
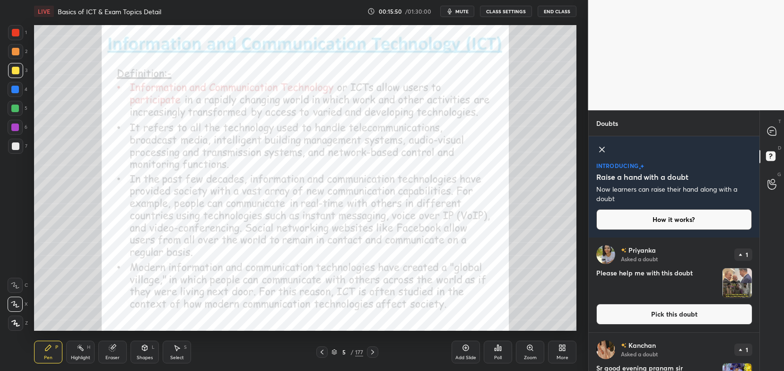
click at [688, 313] on button "Pick this doubt" at bounding box center [674, 314] width 156 height 21
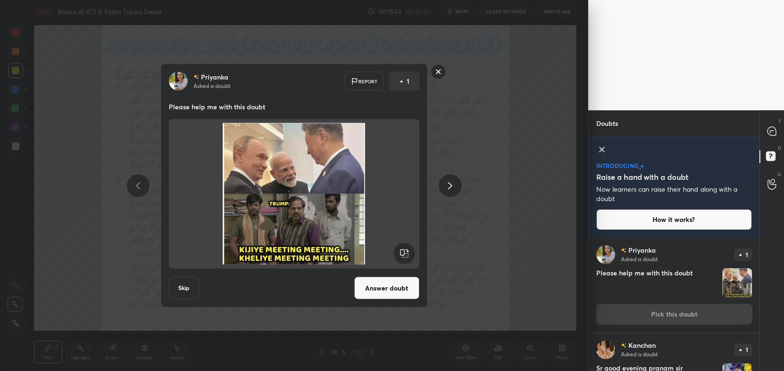
click at [503, 217] on div "[PERSON_NAME] Asked a doubt Report 1 Please help me with this doubt Skip Answer…" at bounding box center [294, 185] width 588 height 371
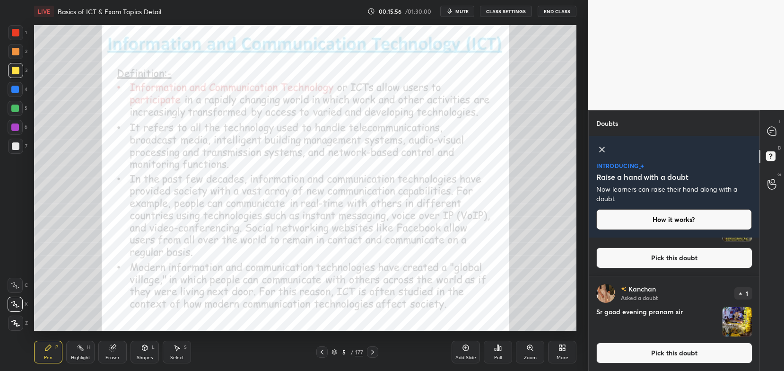
scroll to position [0, 0]
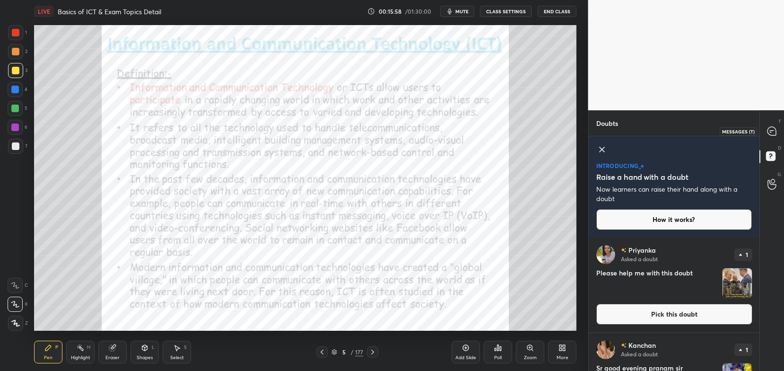
click at [769, 130] on icon at bounding box center [772, 131] width 9 height 9
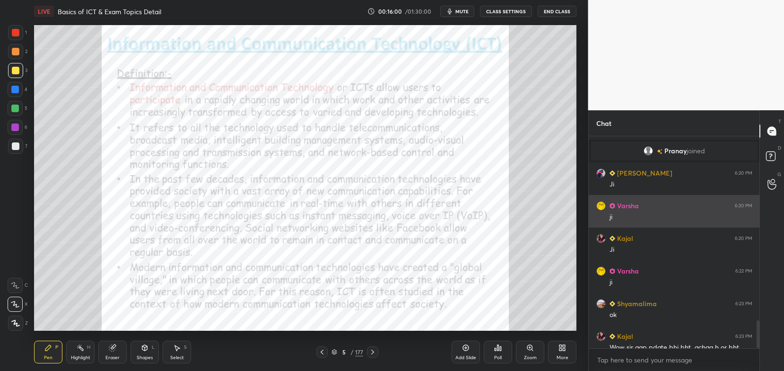
scroll to position [1404, 0]
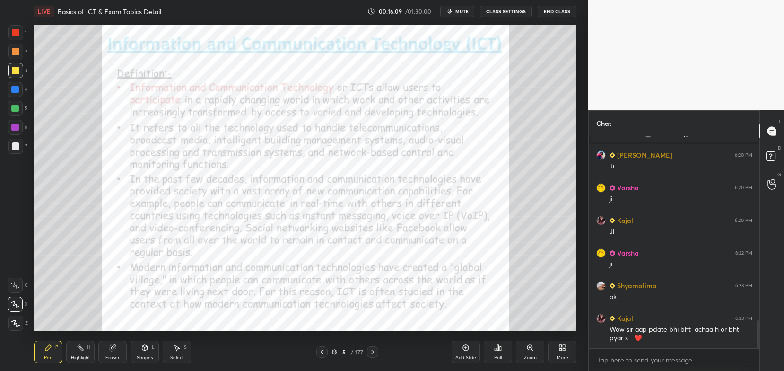
click at [18, 38] on div at bounding box center [15, 32] width 15 height 15
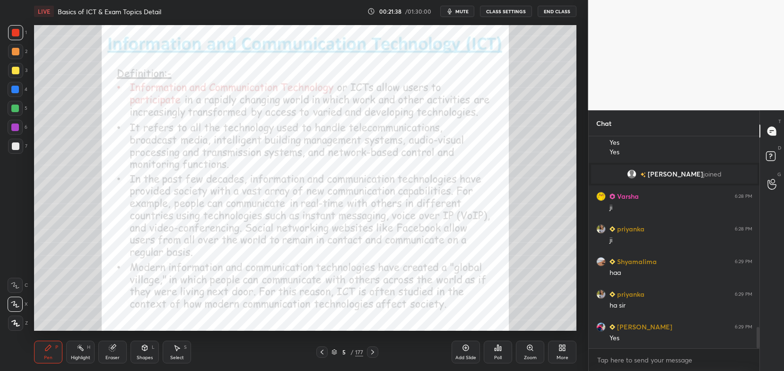
scroll to position [1882, 0]
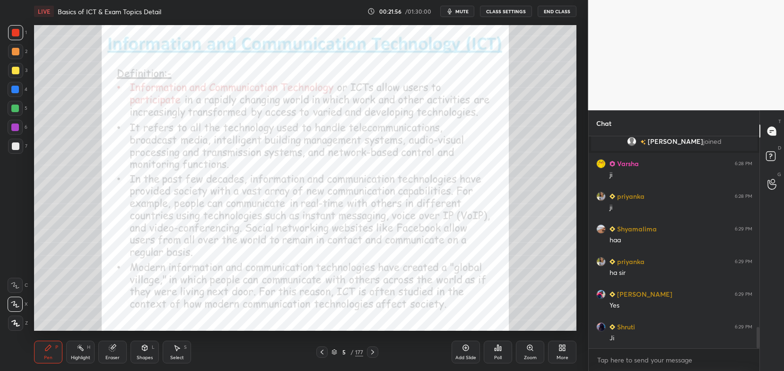
click at [375, 352] on icon at bounding box center [373, 352] width 8 height 8
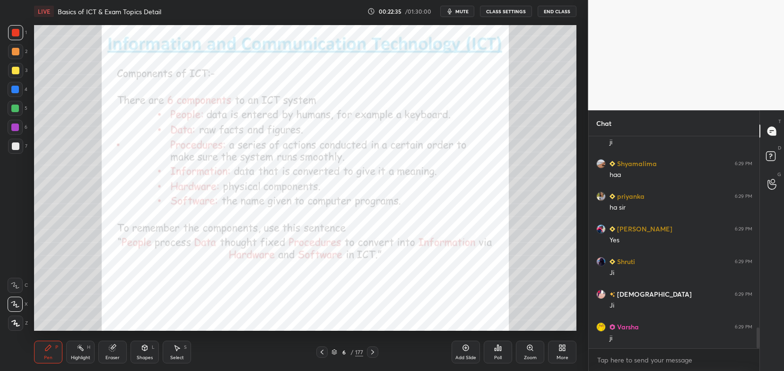
scroll to position [1969, 0]
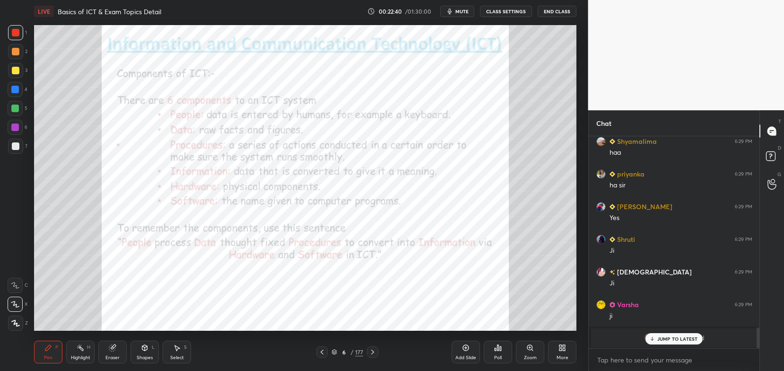
click at [658, 343] on div "JUMP TO LATEST" at bounding box center [674, 338] width 57 height 11
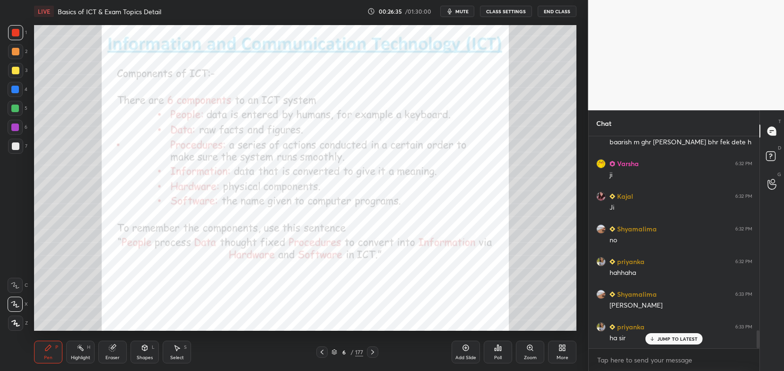
scroll to position [2265, 0]
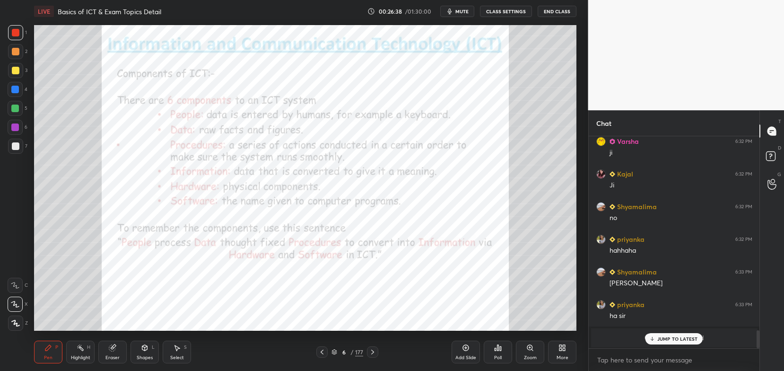
click at [659, 336] on p "JUMP TO LATEST" at bounding box center [677, 339] width 41 height 6
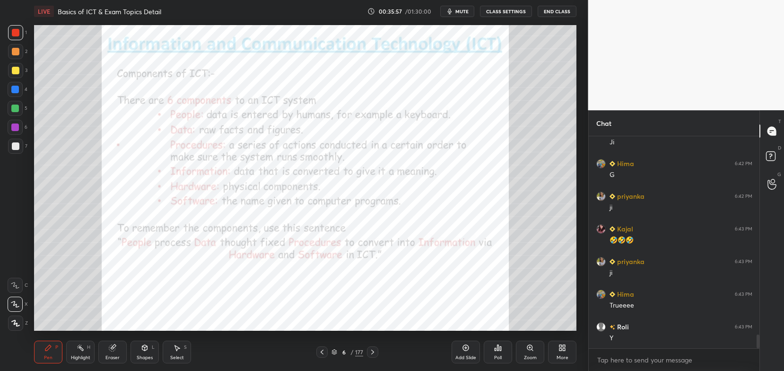
scroll to position [3086, 0]
click at [337, 352] on div "6 / 177" at bounding box center [348, 352] width 32 height 9
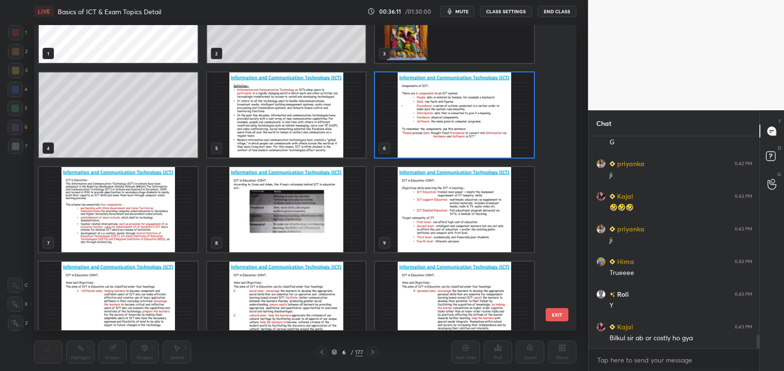
scroll to position [56, 0]
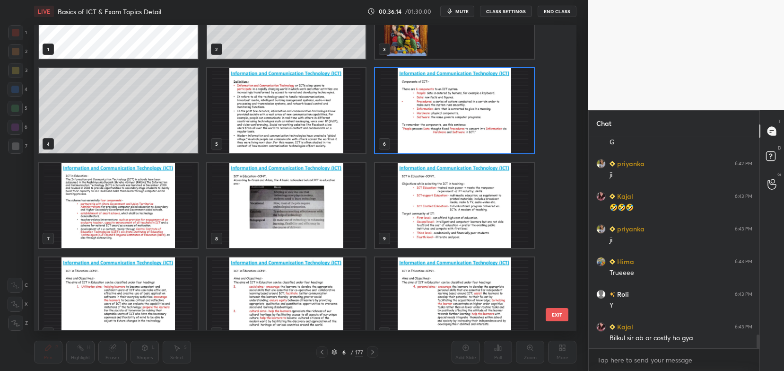
click at [163, 212] on img "grid" at bounding box center [118, 205] width 159 height 85
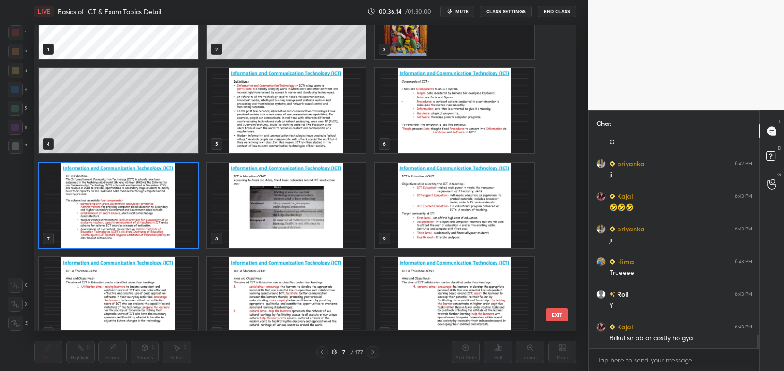
click at [164, 215] on img "grid" at bounding box center [118, 205] width 159 height 85
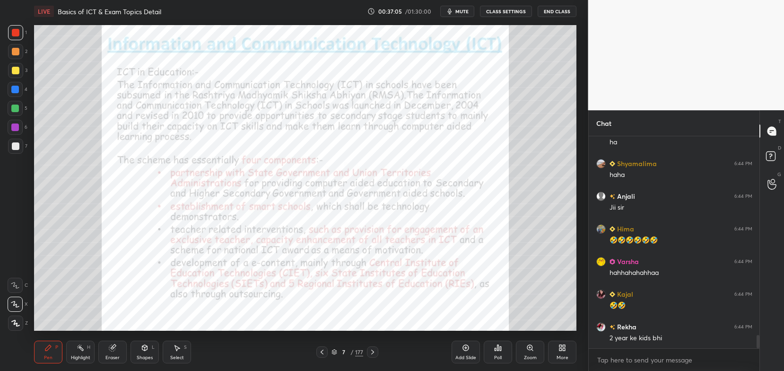
scroll to position [3227, 0]
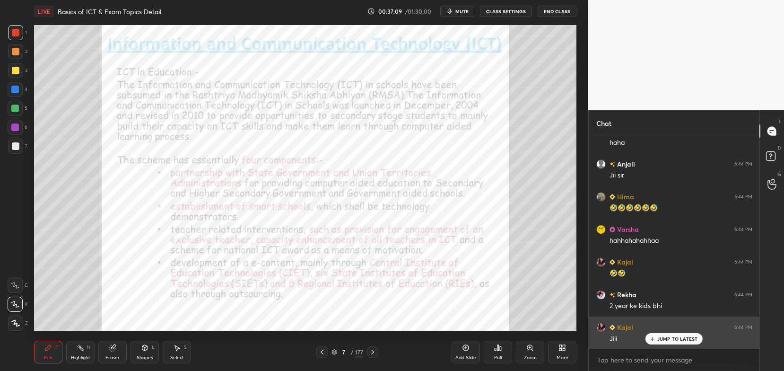
click at [683, 334] on div "JUMP TO LATEST" at bounding box center [674, 338] width 57 height 11
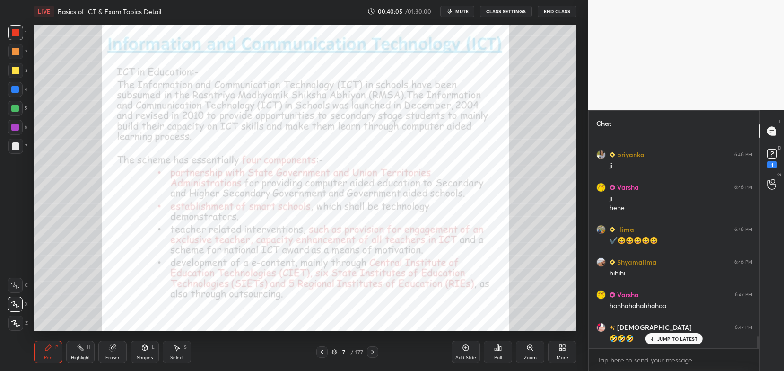
scroll to position [3563, 0]
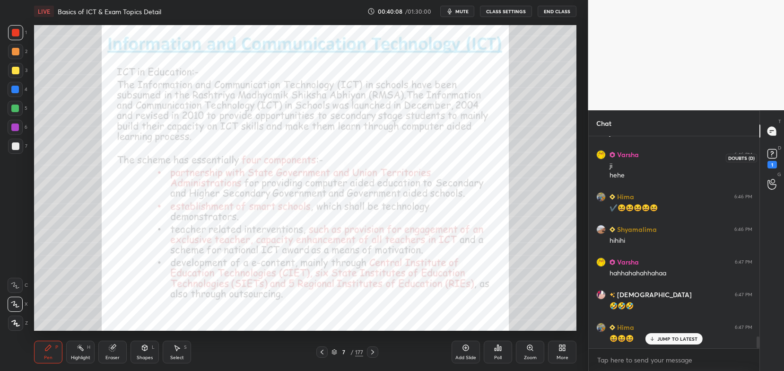
click at [778, 157] on icon at bounding box center [772, 154] width 14 height 14
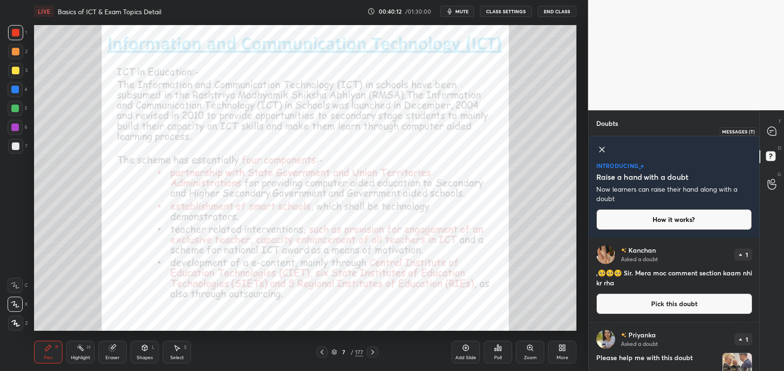
click at [774, 130] on icon at bounding box center [772, 131] width 9 height 9
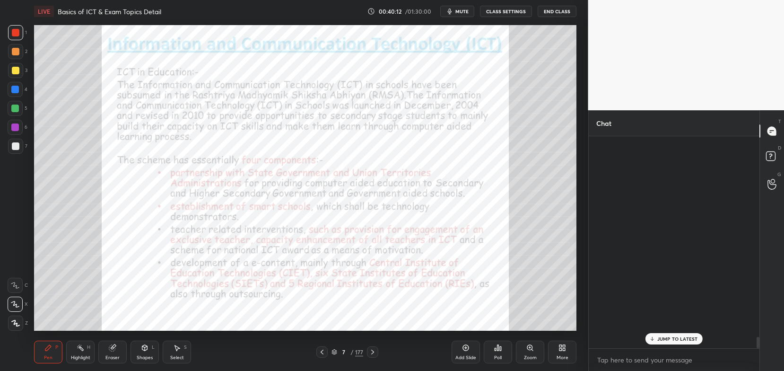
scroll to position [209, 168]
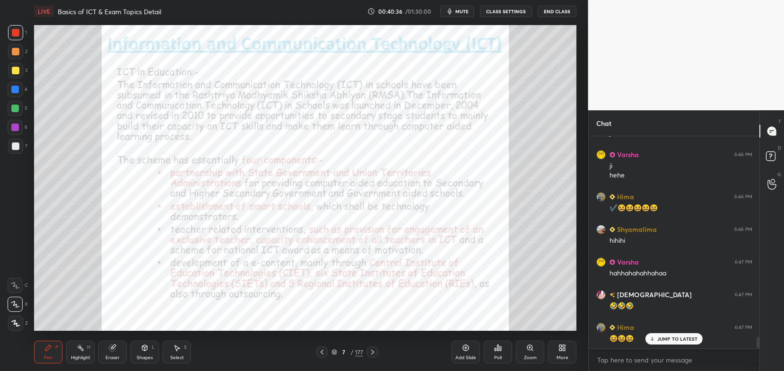
click at [128, 348] on div "Pen P Highlight H Eraser Shapes L Select S" at bounding box center [138, 352] width 209 height 23
click at [122, 349] on div "Eraser" at bounding box center [112, 352] width 28 height 23
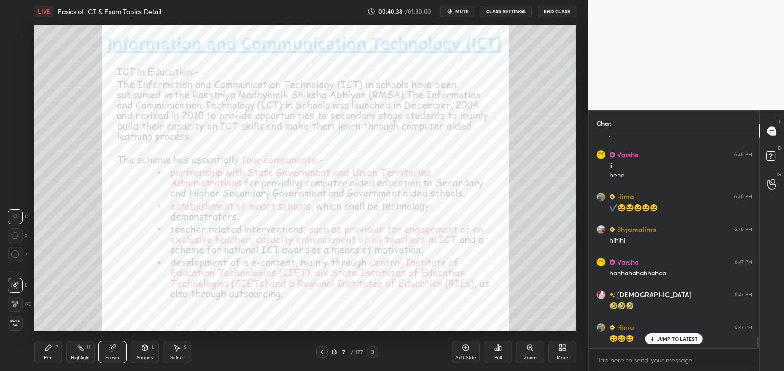
click at [16, 318] on div "Erase all" at bounding box center [15, 322] width 15 height 15
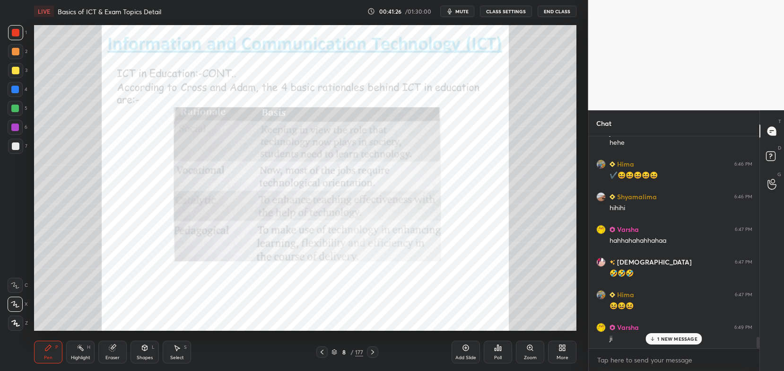
scroll to position [3811, 0]
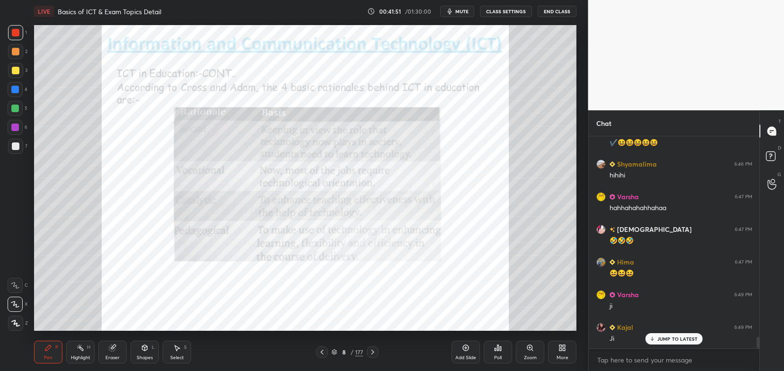
click at [464, 352] on div "Add Slide" at bounding box center [466, 352] width 28 height 23
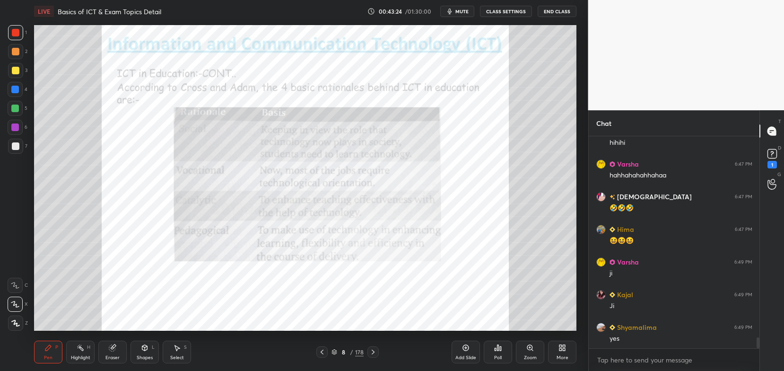
click at [703, 98] on div "1 2 3 4 5 6 7 C X Z C X Z E E Erase all H H LIVE Basics of ICT & Exam Topics De…" at bounding box center [392, 185] width 784 height 371
click at [777, 151] on rect at bounding box center [772, 153] width 9 height 9
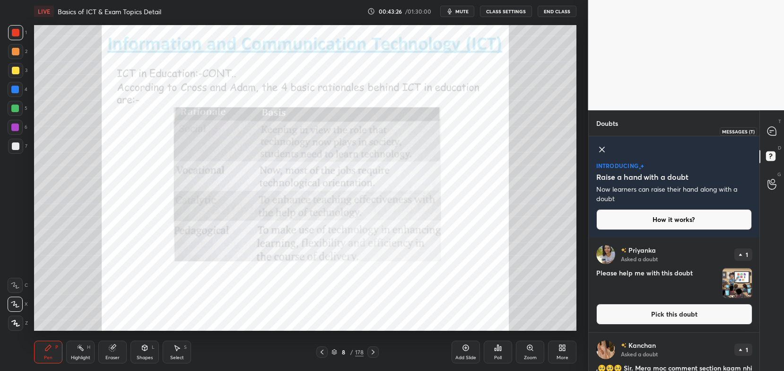
click at [773, 122] on div at bounding box center [772, 130] width 19 height 17
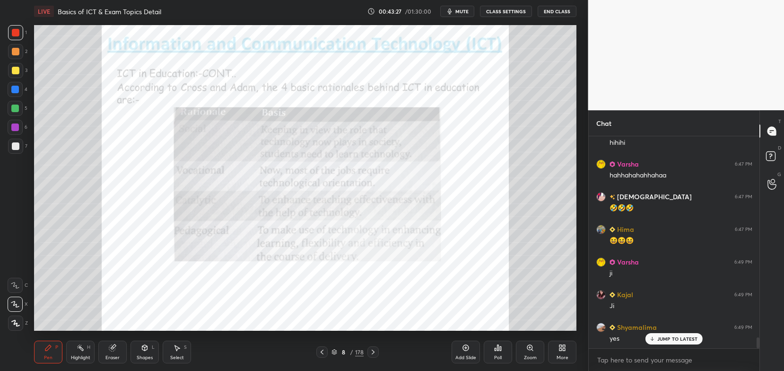
scroll to position [209, 168]
click at [777, 149] on icon at bounding box center [772, 157] width 17 height 17
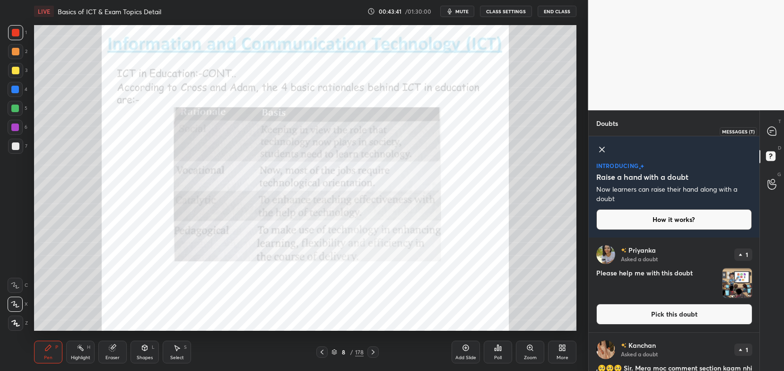
click at [774, 123] on div at bounding box center [772, 130] width 19 height 17
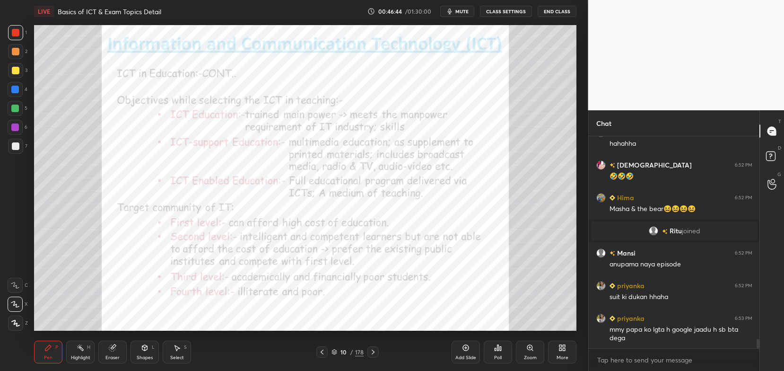
scroll to position [4593, 0]
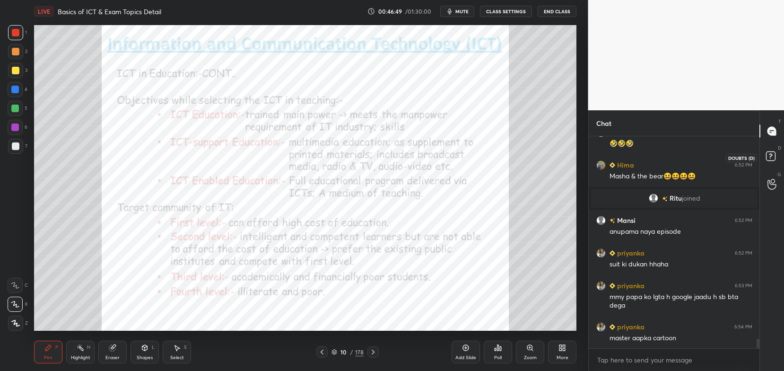
click at [769, 161] on icon at bounding box center [772, 157] width 17 height 17
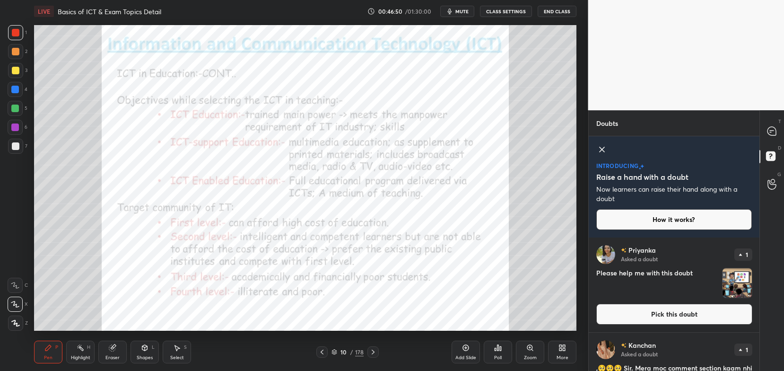
click at [682, 318] on button "Pick this doubt" at bounding box center [674, 314] width 156 height 21
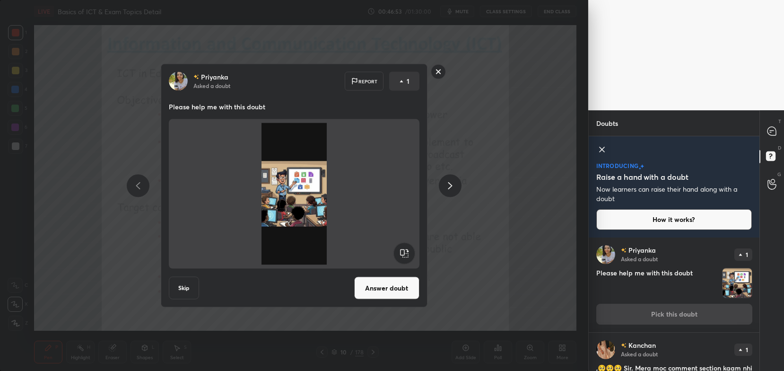
click at [385, 285] on button "Answer doubt" at bounding box center [386, 288] width 65 height 23
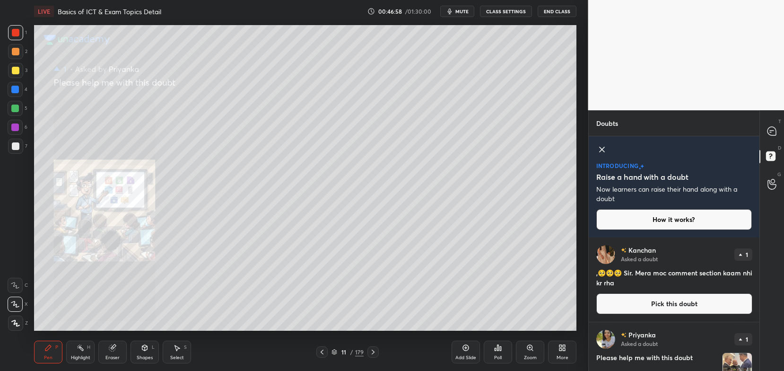
click at [528, 354] on div "Zoom" at bounding box center [530, 352] width 28 height 23
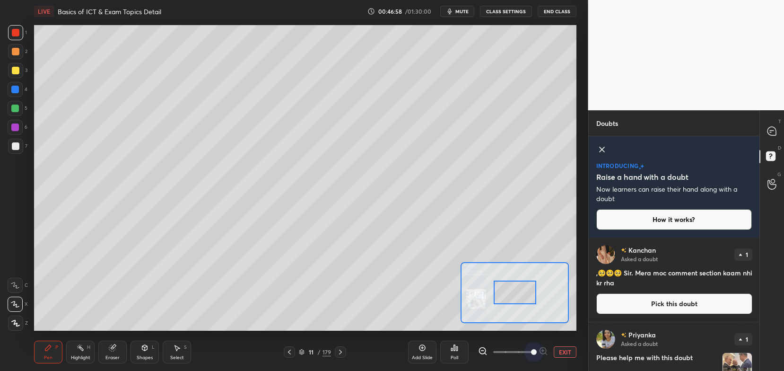
click at [528, 354] on span at bounding box center [513, 352] width 40 height 14
click at [531, 354] on span at bounding box center [534, 352] width 6 height 6
click at [530, 293] on div at bounding box center [515, 292] width 43 height 24
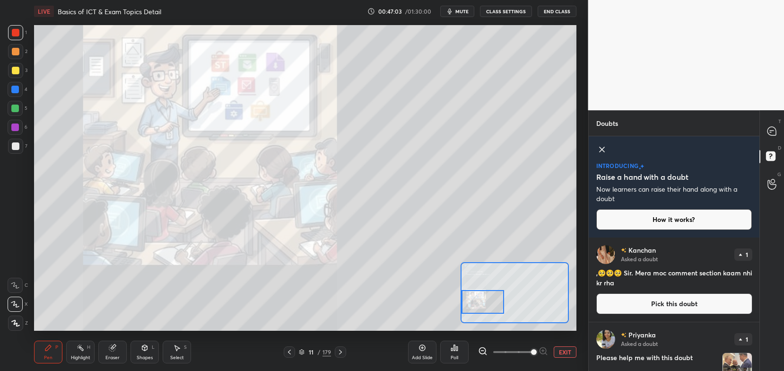
drag, startPoint x: 530, startPoint y: 293, endPoint x: 498, endPoint y: 304, distance: 33.8
click at [498, 304] on div at bounding box center [483, 302] width 43 height 24
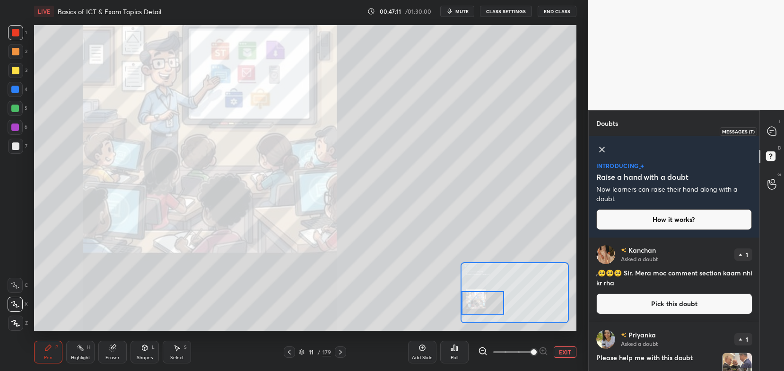
click at [775, 129] on icon at bounding box center [772, 131] width 9 height 9
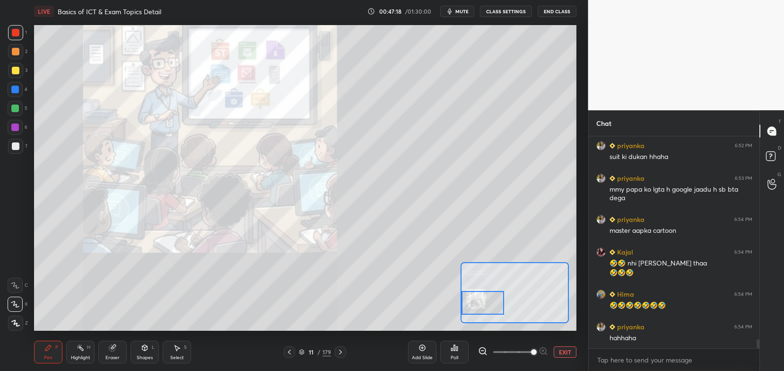
scroll to position [4733, 0]
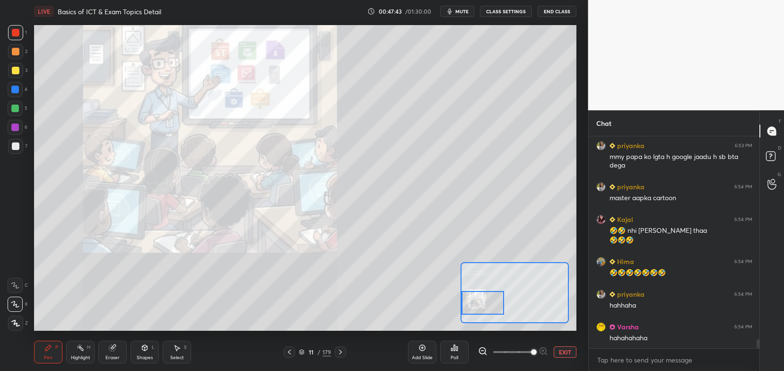
click at [558, 350] on button "EXIT" at bounding box center [565, 351] width 23 height 11
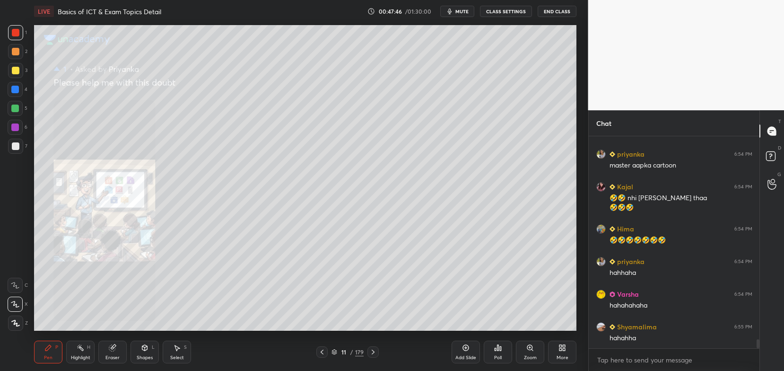
scroll to position [4807, 0]
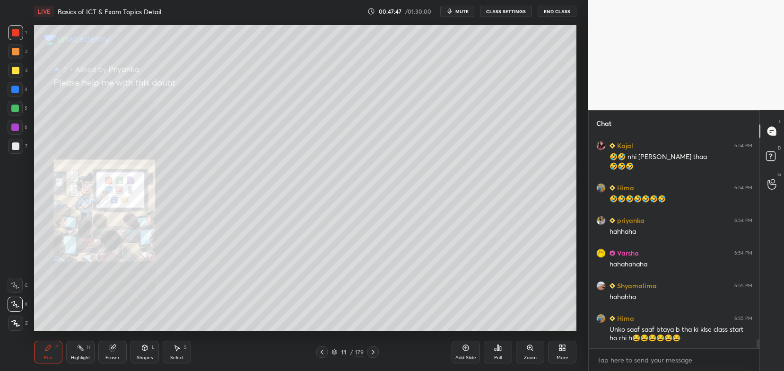
click at [187, 336] on div "Pen P Highlight H Eraser Shapes L Select S 11 / 179 Add Slide Poll Zoom More" at bounding box center [305, 352] width 542 height 38
click at [110, 350] on icon at bounding box center [113, 348] width 8 height 8
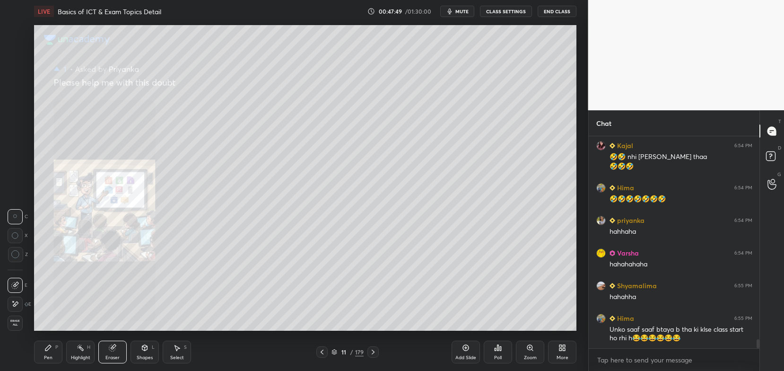
scroll to position [4847, 0]
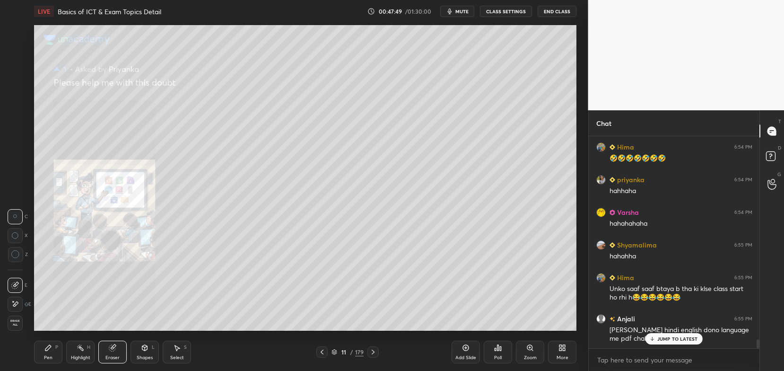
click at [8, 322] on span "Erase all" at bounding box center [15, 322] width 14 height 7
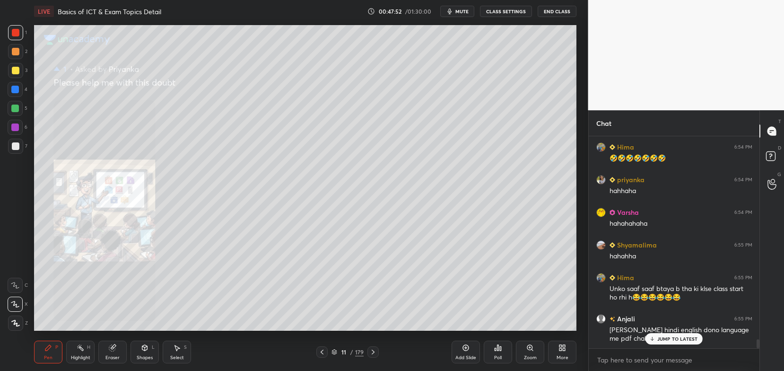
scroll to position [4897, 0]
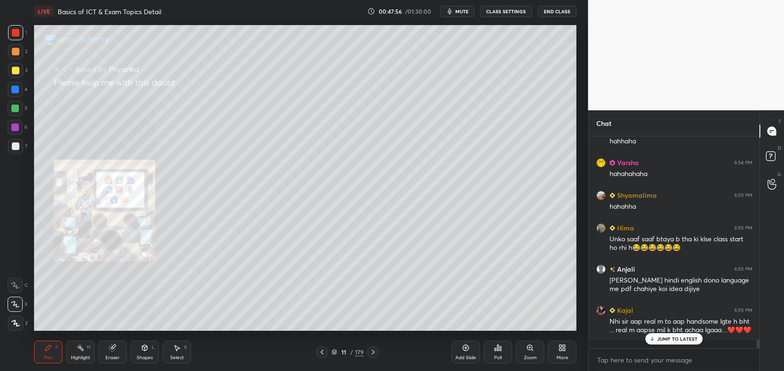
click at [662, 333] on div "JUMP TO LATEST" at bounding box center [674, 338] width 57 height 11
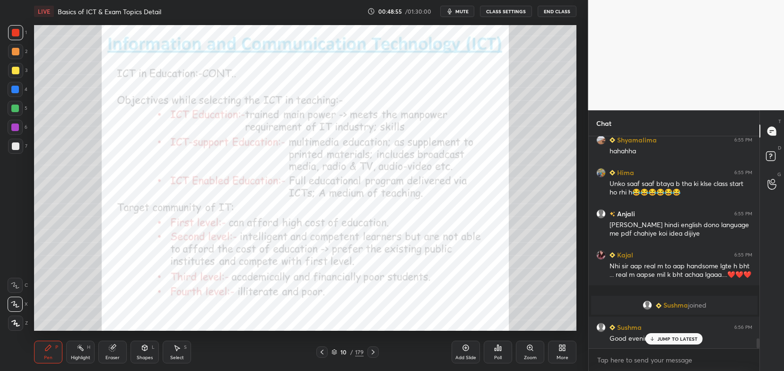
scroll to position [4359, 0]
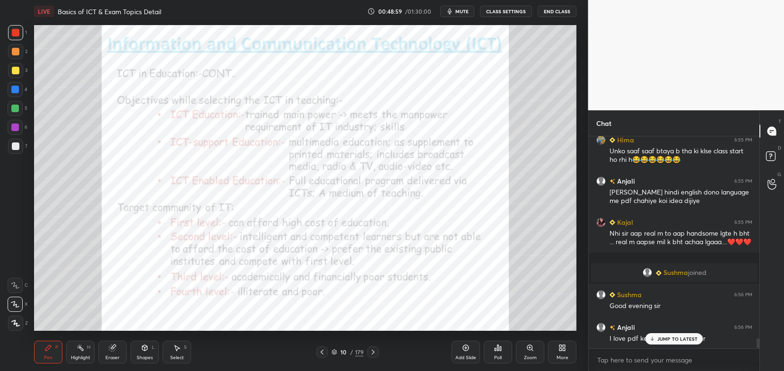
click at [673, 341] on p "JUMP TO LATEST" at bounding box center [677, 339] width 41 height 6
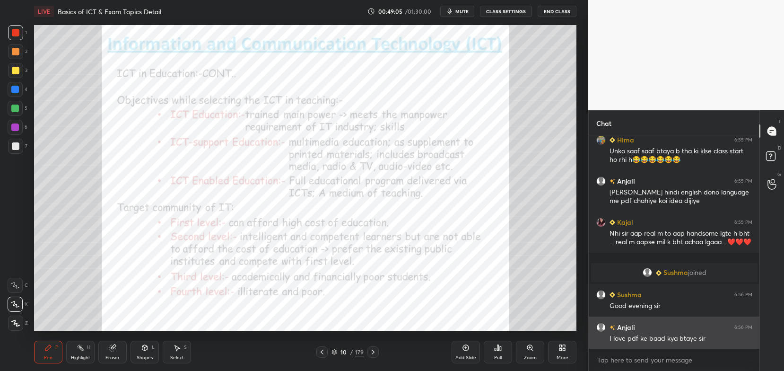
scroll to position [4382, 0]
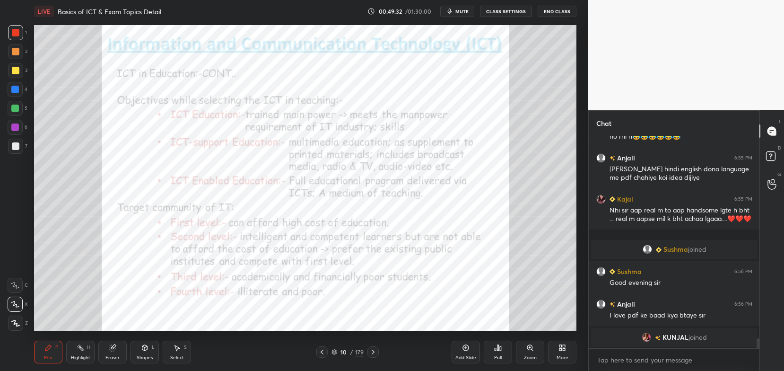
click at [114, 342] on div "Eraser" at bounding box center [112, 352] width 28 height 23
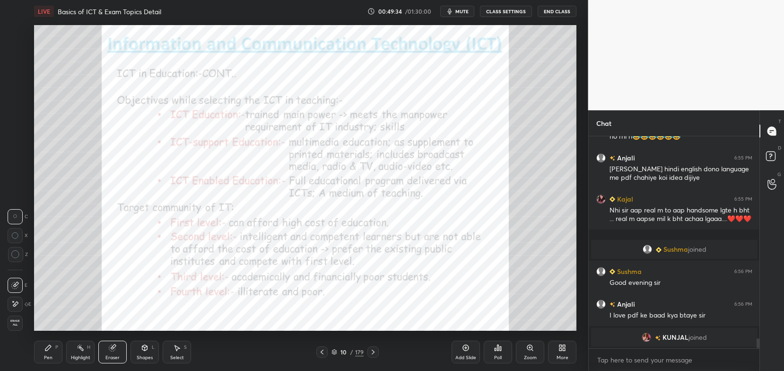
click at [12, 324] on span "Erase all" at bounding box center [15, 322] width 14 height 7
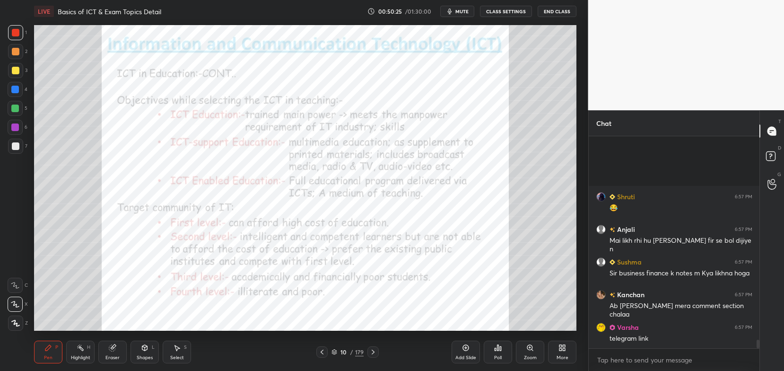
scroll to position [5016, 0]
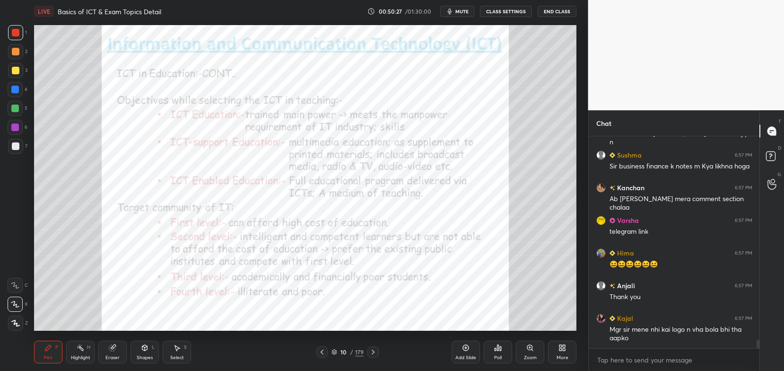
click at [639, 350] on div "x" at bounding box center [674, 360] width 171 height 22
type textarea "x"
paste textarea "[URL][DOMAIN_NAME]"
type textarea "[URL][DOMAIN_NAME]"
type textarea "x"
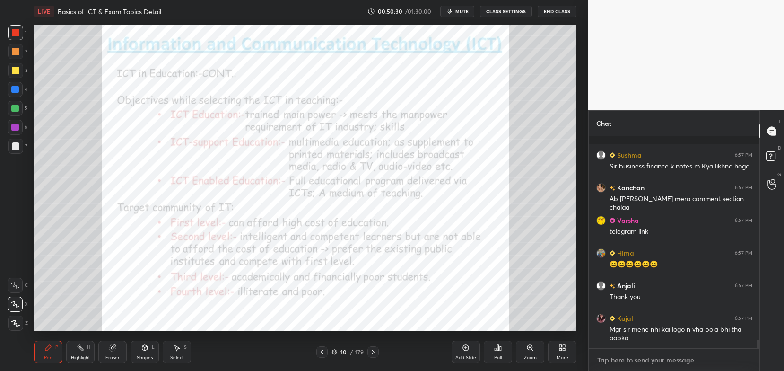
scroll to position [5069, 0]
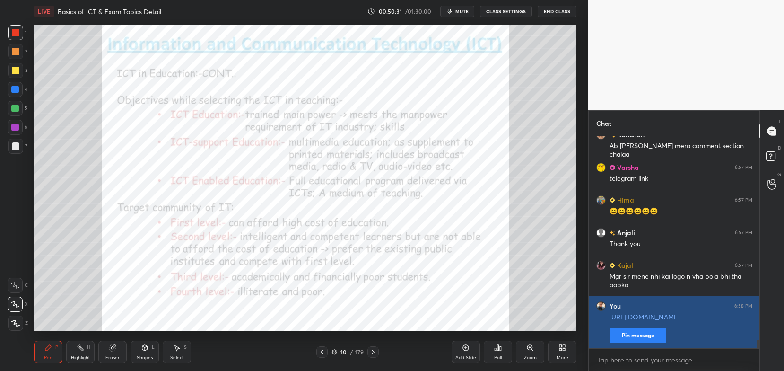
click at [640, 332] on button "Pin message" at bounding box center [638, 335] width 57 height 15
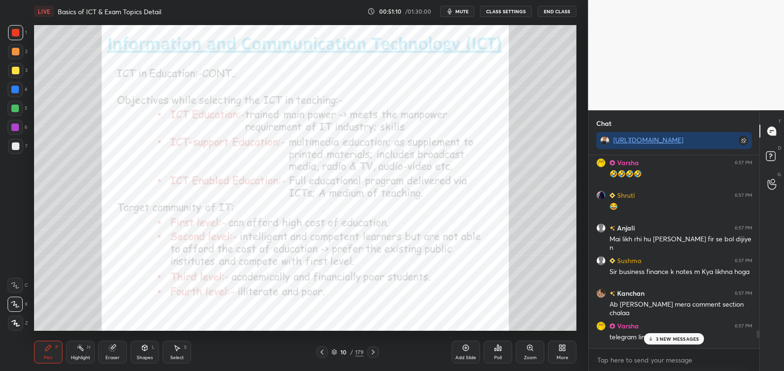
scroll to position [4929, 0]
click at [771, 155] on icon at bounding box center [770, 156] width 3 height 4
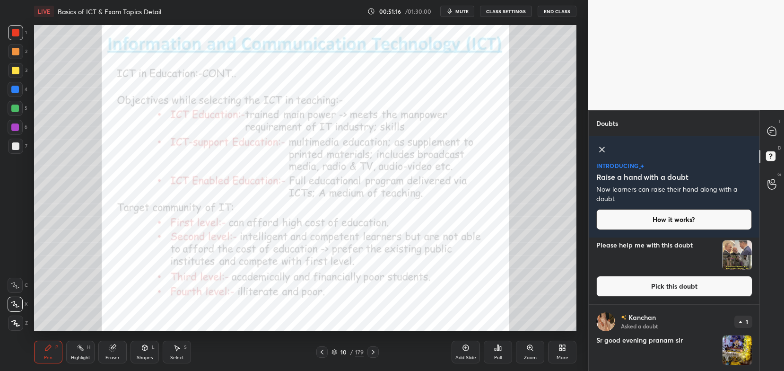
scroll to position [141, 0]
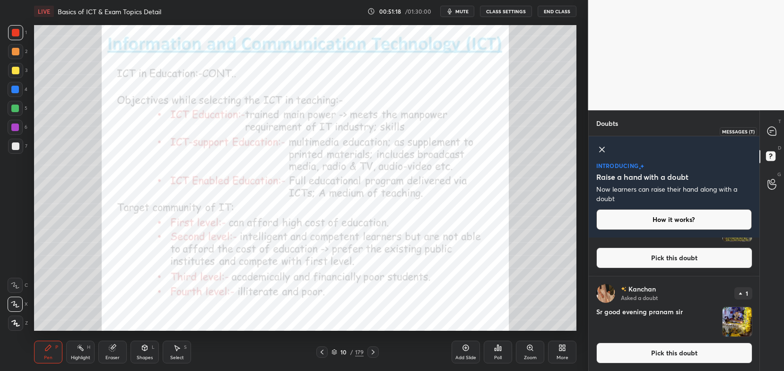
click at [766, 133] on div at bounding box center [772, 130] width 19 height 17
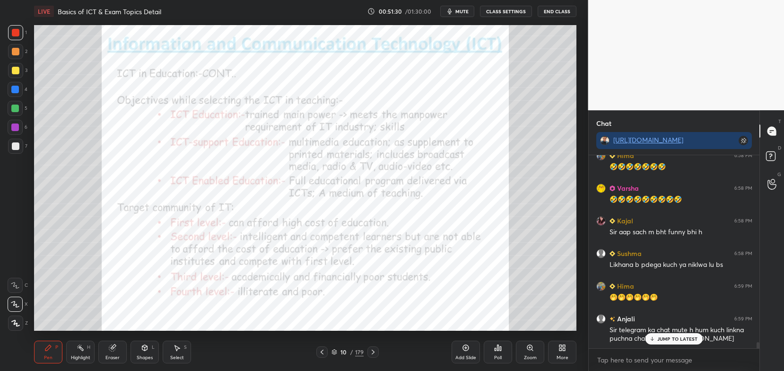
click at [656, 338] on div "JUMP TO LATEST" at bounding box center [674, 338] width 57 height 11
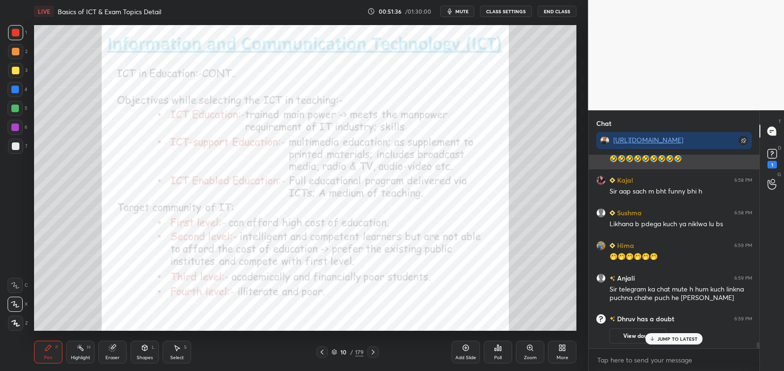
scroll to position [3, 3]
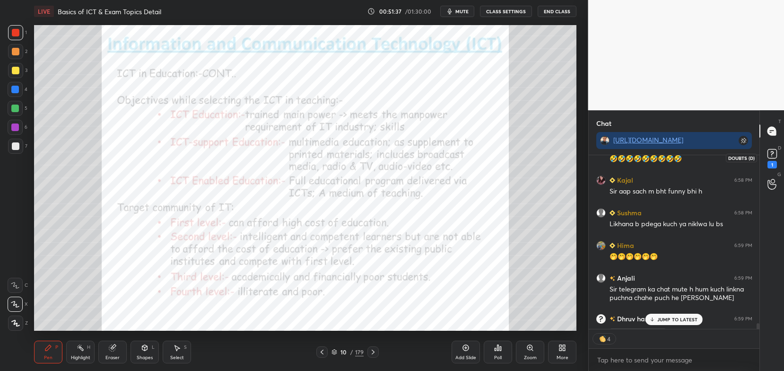
click at [773, 154] on rect at bounding box center [772, 153] width 9 height 9
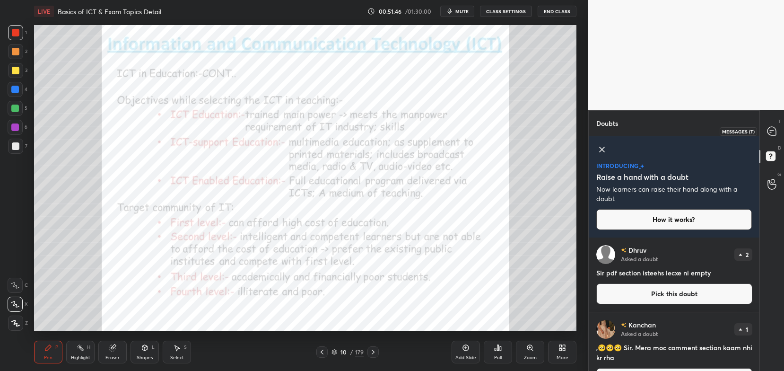
click at [773, 138] on div at bounding box center [772, 130] width 19 height 17
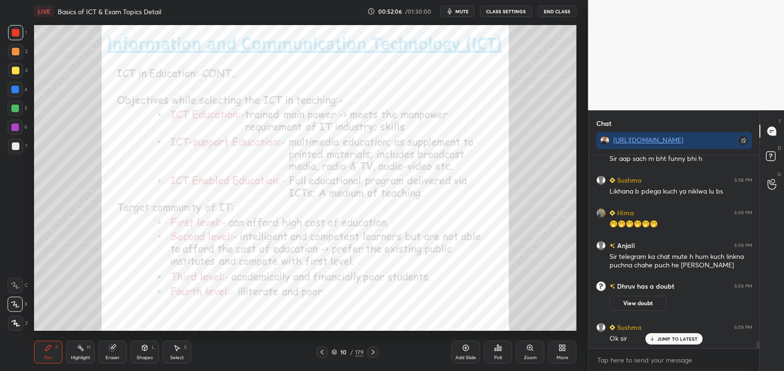
click at [661, 341] on p "JUMP TO LATEST" at bounding box center [677, 339] width 41 height 6
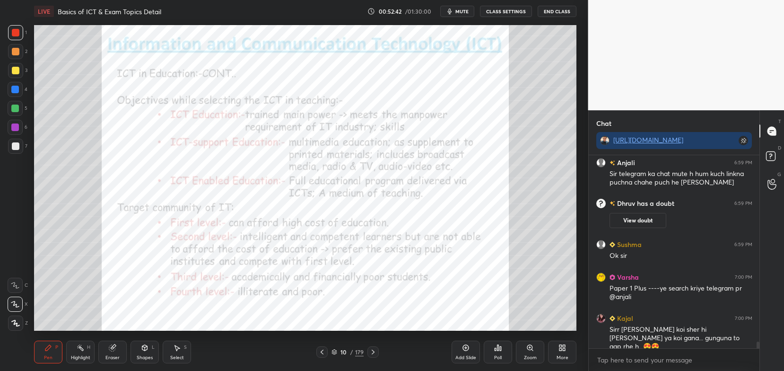
scroll to position [5519, 0]
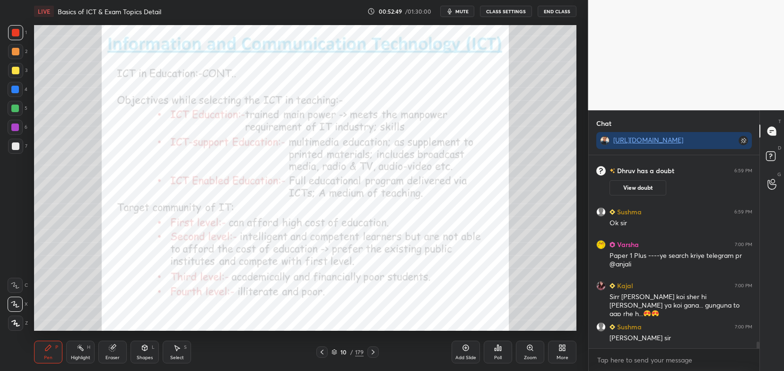
click at [117, 351] on div "Eraser" at bounding box center [112, 352] width 28 height 23
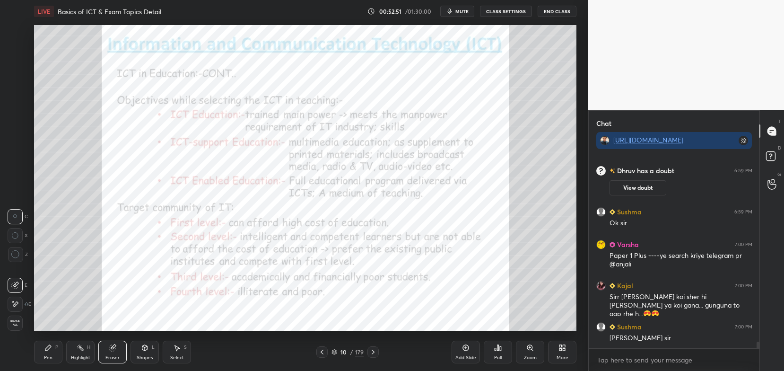
click at [18, 323] on span "Erase all" at bounding box center [15, 322] width 14 height 7
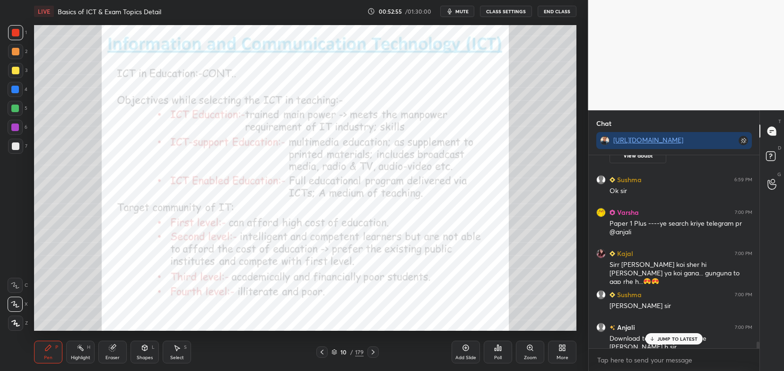
scroll to position [5584, 0]
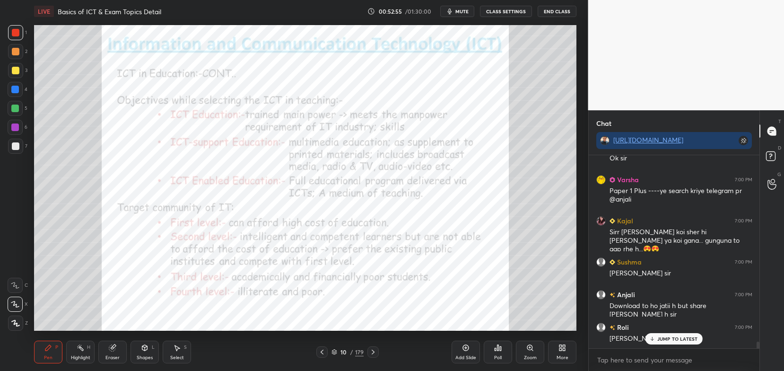
click at [693, 338] on p "JUMP TO LATEST" at bounding box center [677, 339] width 41 height 6
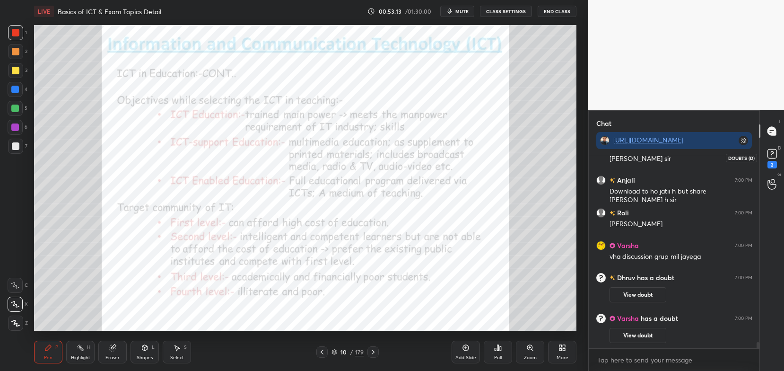
scroll to position [5466, 0]
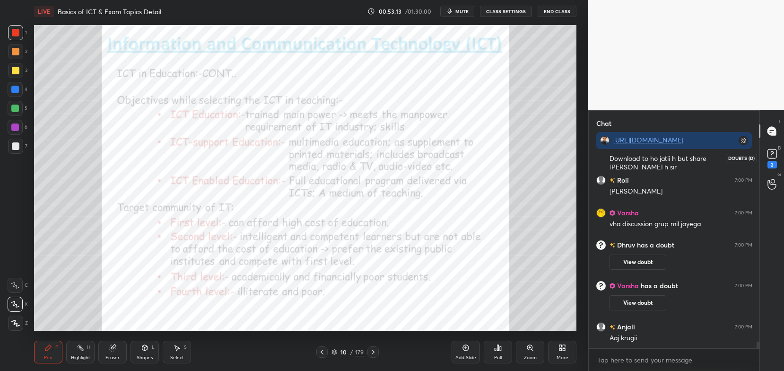
click at [775, 156] on rect at bounding box center [772, 153] width 9 height 9
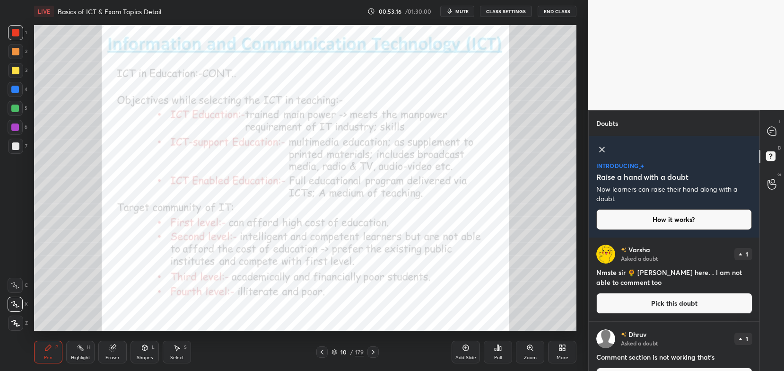
scroll to position [87, 0]
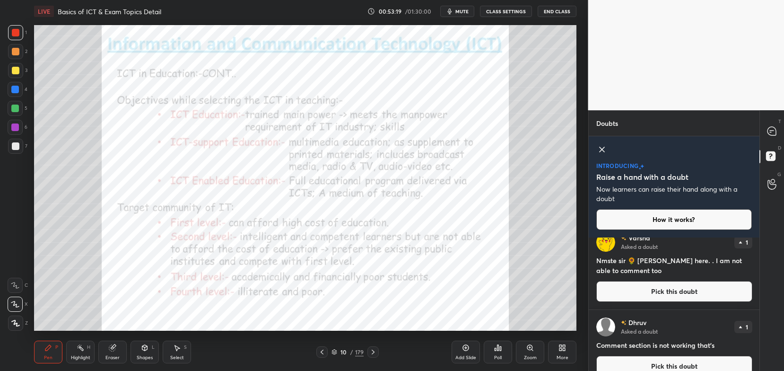
drag, startPoint x: 655, startPoint y: 296, endPoint x: 669, endPoint y: 319, distance: 27.2
click at [669, 319] on div "[PERSON_NAME] Asked a doubt 1" at bounding box center [674, 326] width 156 height 19
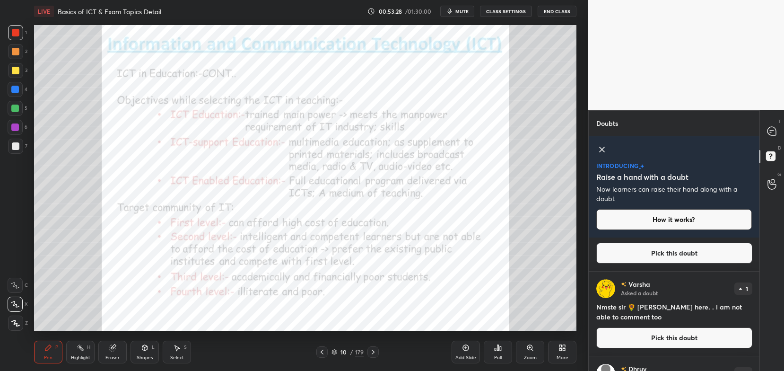
scroll to position [0, 0]
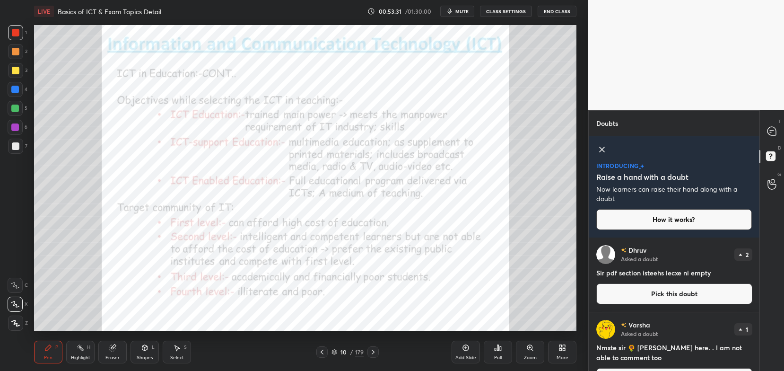
click at [599, 148] on icon at bounding box center [601, 149] width 11 height 11
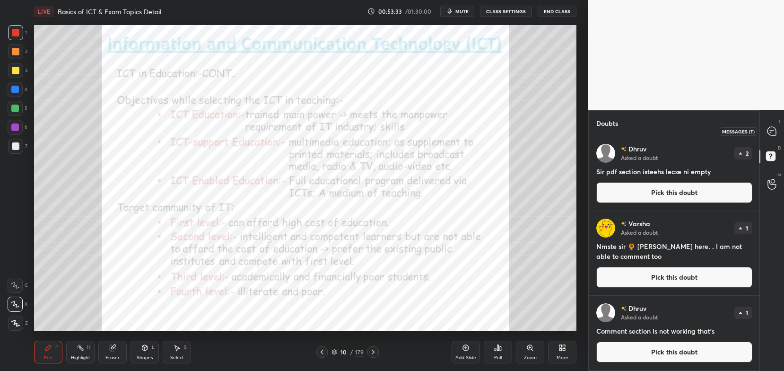
click at [771, 134] on icon at bounding box center [772, 131] width 9 height 9
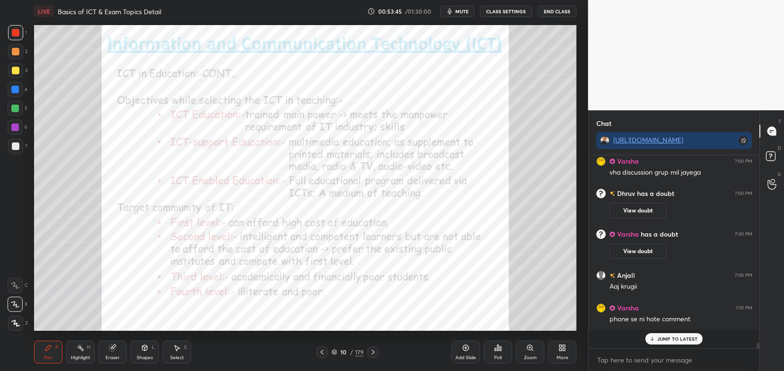
scroll to position [5681, 0]
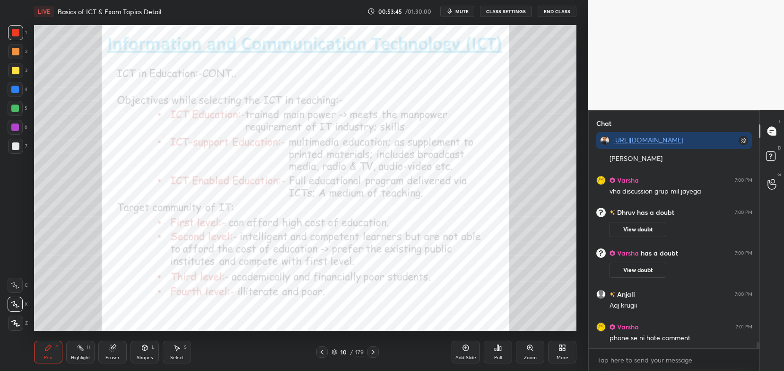
click at [655, 321] on div "Kajal 6:58 PM Sir aap sach m bht funny bhi h [PERSON_NAME] 6:58 PM Likhana b pd…" at bounding box center [674, 251] width 171 height 193
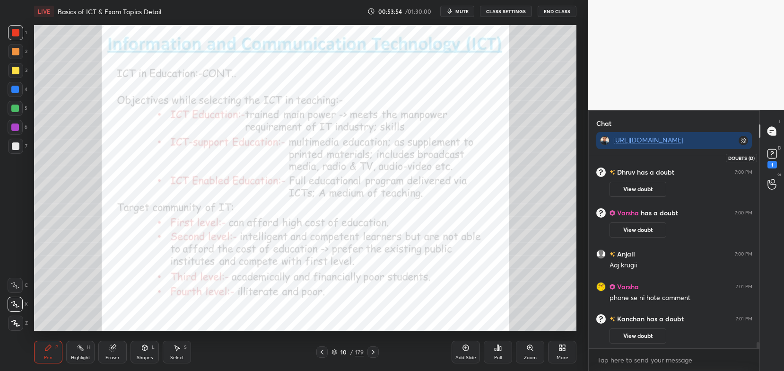
click at [771, 155] on icon at bounding box center [771, 153] width 3 height 4
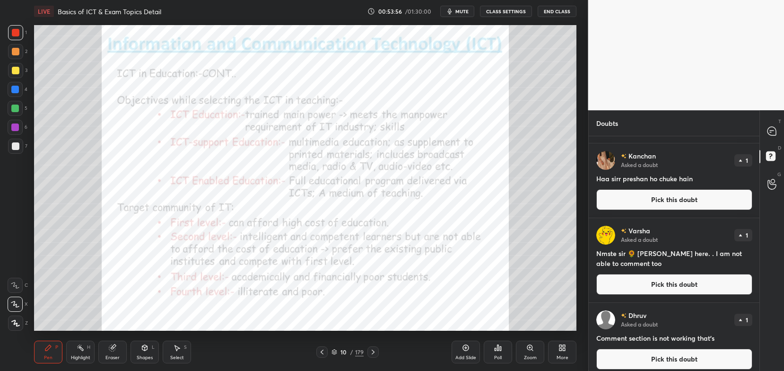
scroll to position [0, 0]
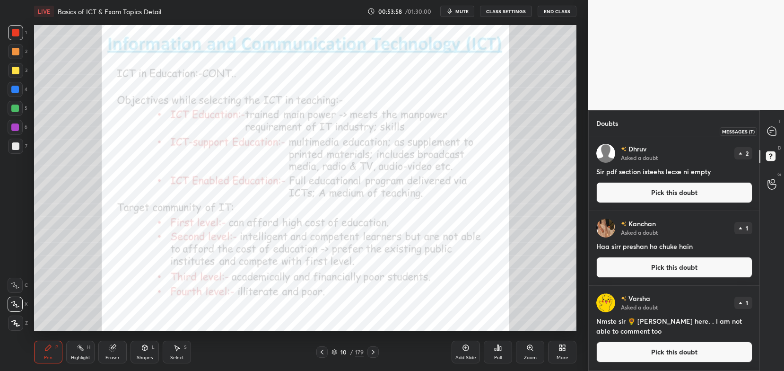
click at [771, 131] on icon at bounding box center [772, 131] width 4 height 0
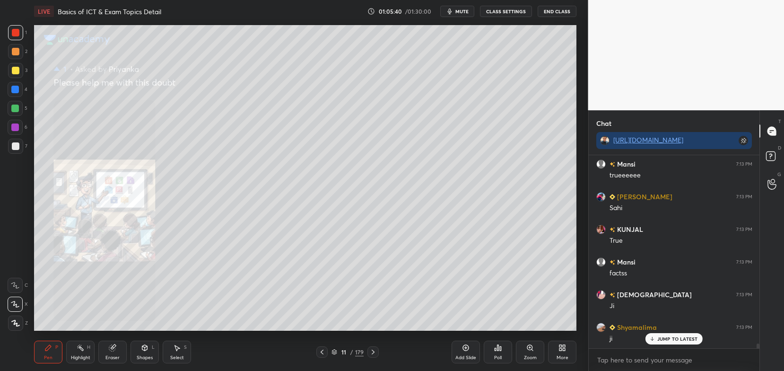
scroll to position [7365, 0]
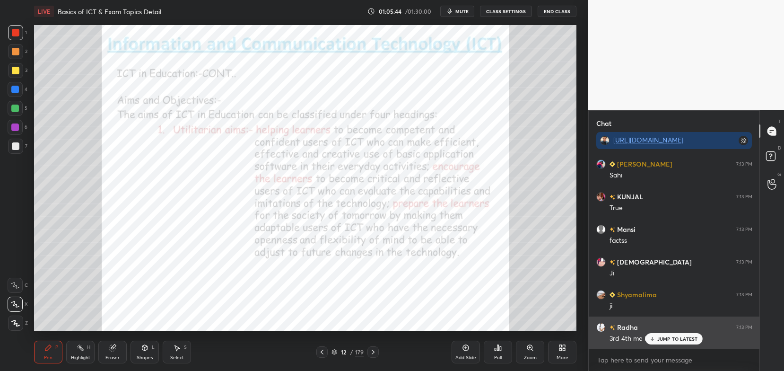
click at [657, 342] on div "JUMP TO LATEST" at bounding box center [674, 338] width 57 height 11
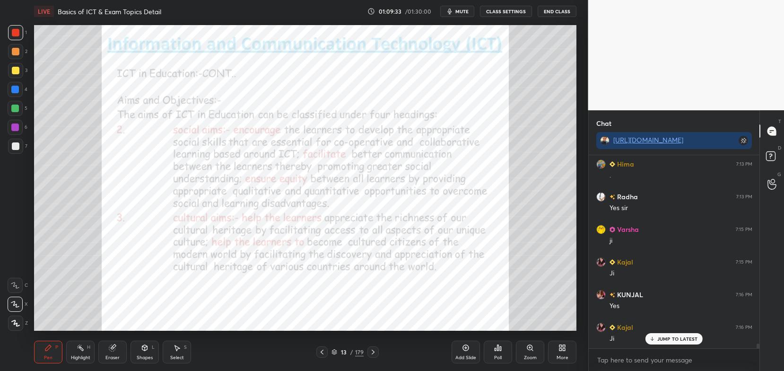
scroll to position [7593, 0]
click at [112, 353] on div "Eraser" at bounding box center [112, 352] width 28 height 23
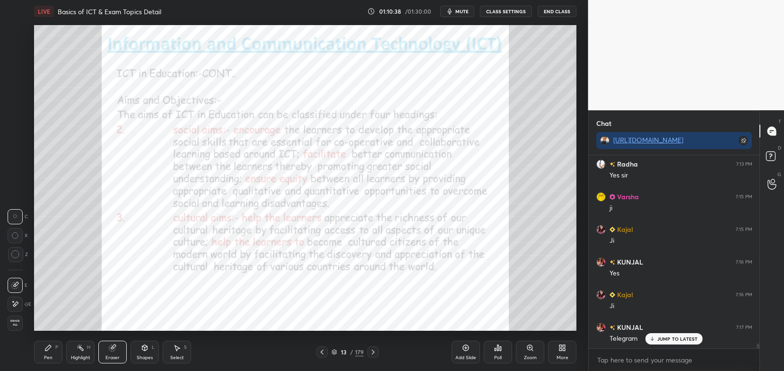
click at [14, 322] on span "Erase all" at bounding box center [15, 322] width 14 height 7
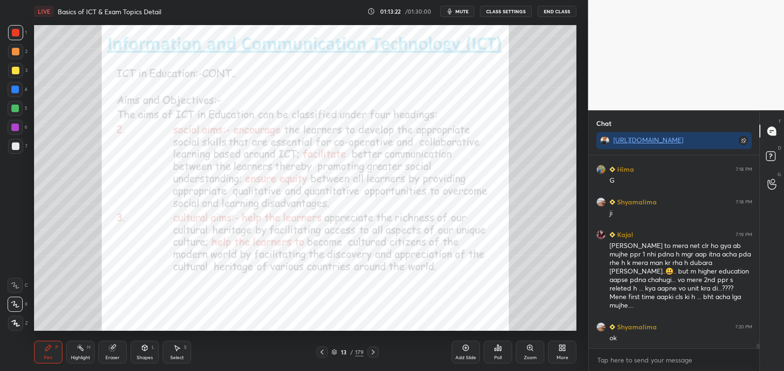
scroll to position [7816, 0]
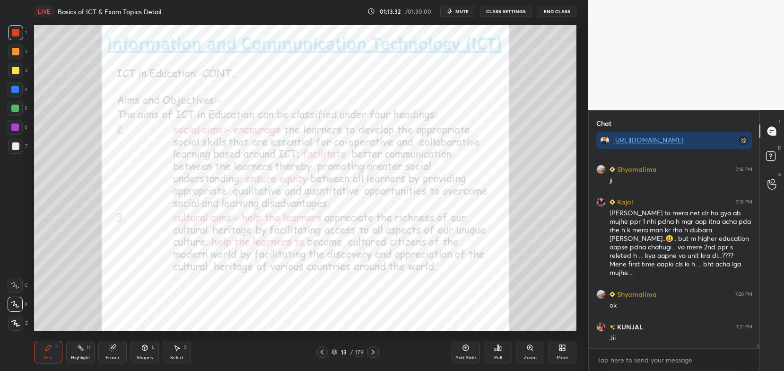
click at [369, 356] on icon at bounding box center [373, 352] width 8 height 8
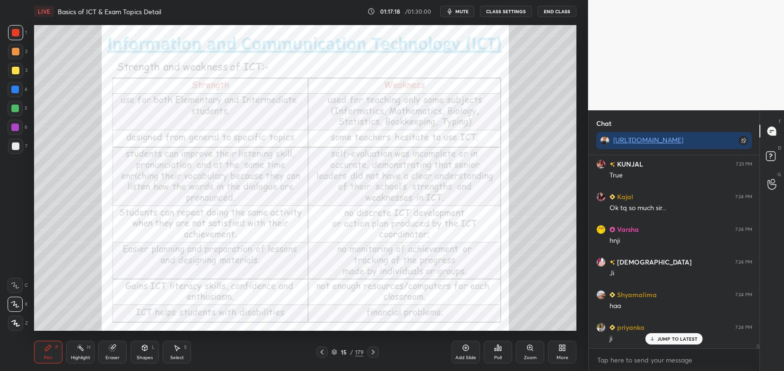
scroll to position [8175, 0]
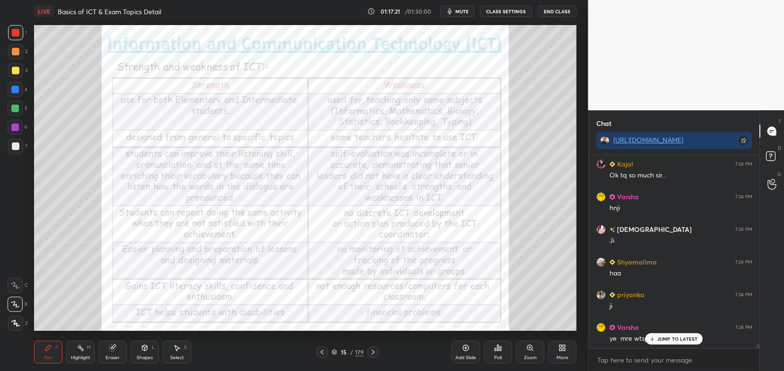
click at [673, 341] on p "JUMP TO LATEST" at bounding box center [677, 339] width 41 height 6
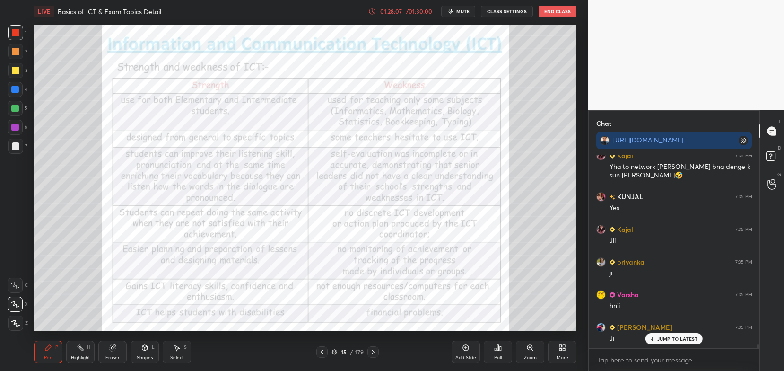
scroll to position [9733, 0]
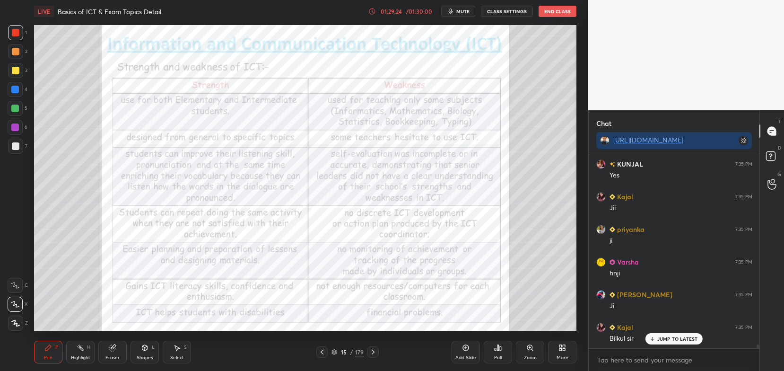
click at [684, 342] on div "JUMP TO LATEST" at bounding box center [674, 338] width 57 height 11
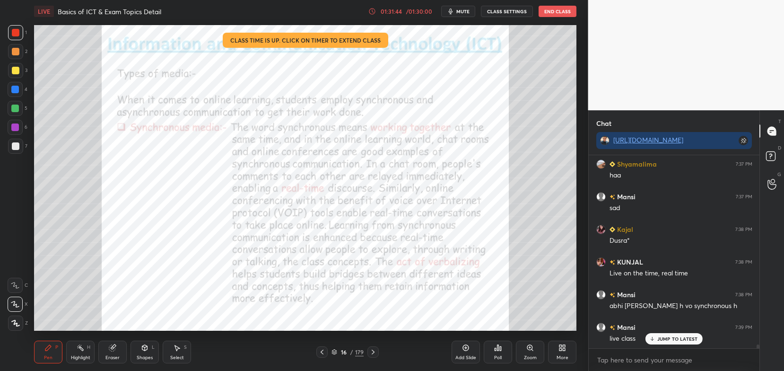
scroll to position [10231, 0]
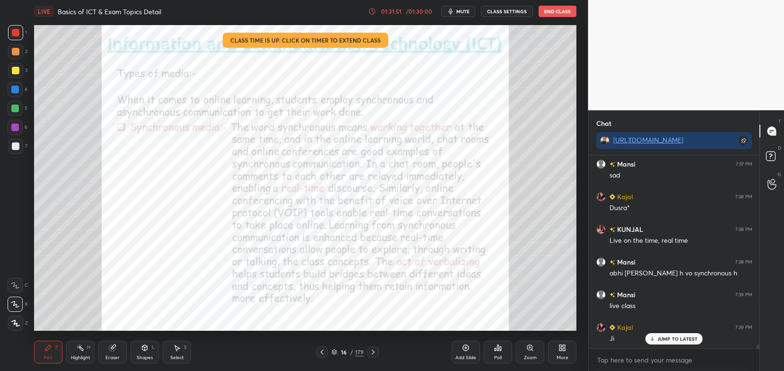
click at [335, 355] on icon at bounding box center [335, 352] width 6 height 6
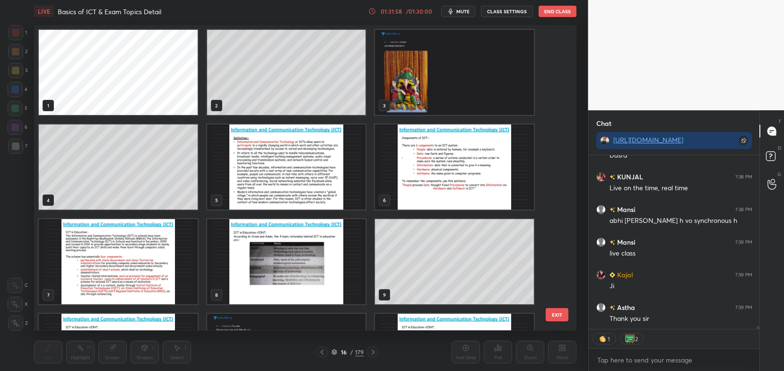
scroll to position [10316, 0]
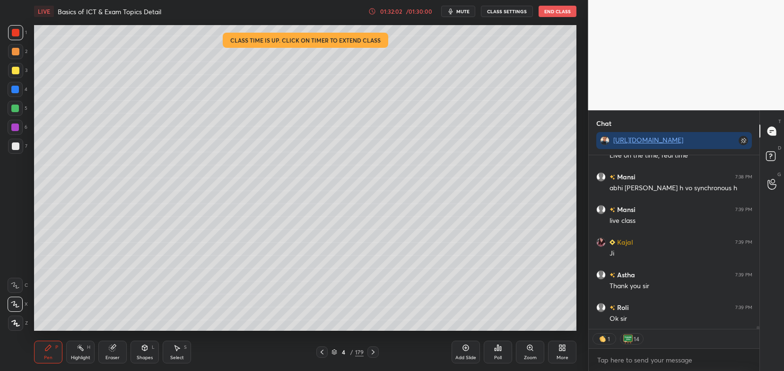
click at [313, 345] on div "Pen P Highlight H Eraser Shapes L Select S 4 / 179 Add Slide Poll Zoom More" at bounding box center [305, 352] width 542 height 38
click at [319, 351] on icon at bounding box center [322, 352] width 8 height 8
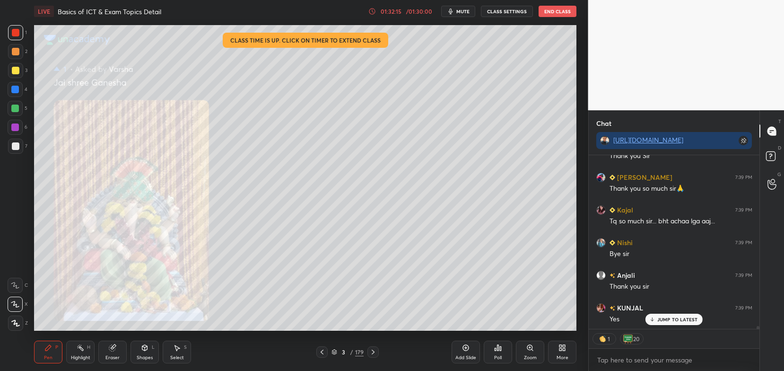
scroll to position [10642, 0]
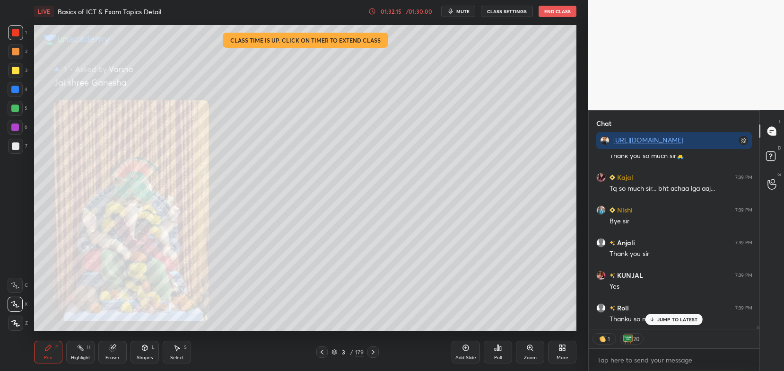
click at [668, 319] on p "JUMP TO LATEST" at bounding box center [677, 319] width 41 height 6
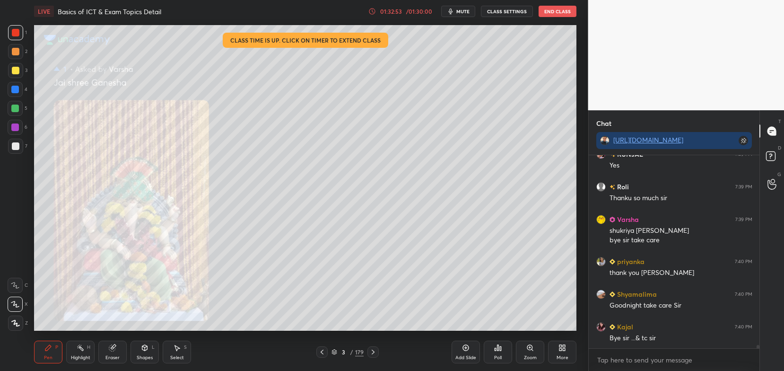
scroll to position [10795, 0]
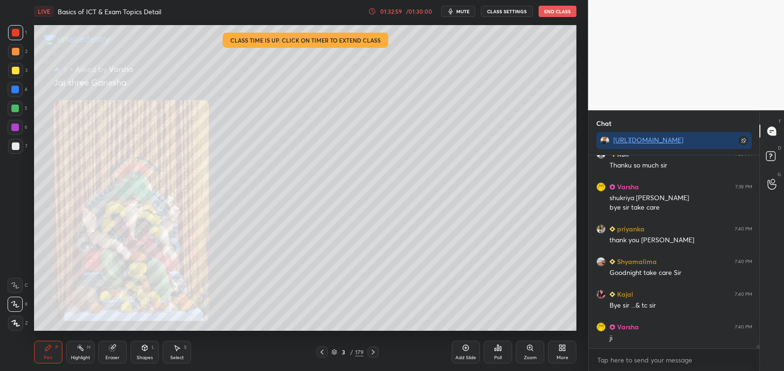
click at [552, 11] on button "End Class" at bounding box center [558, 11] width 38 height 11
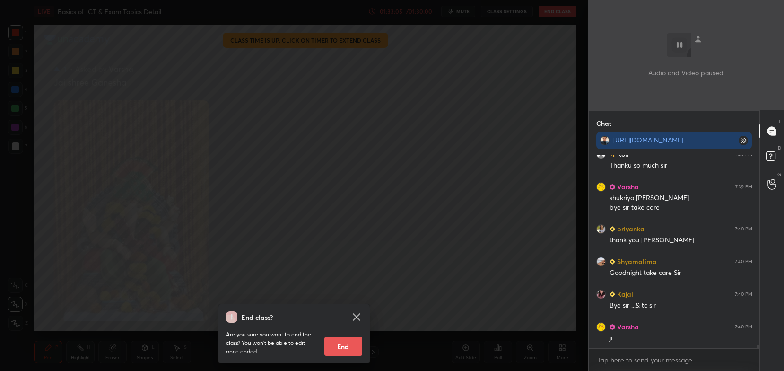
click at [350, 341] on button "End" at bounding box center [343, 346] width 38 height 19
type textarea "x"
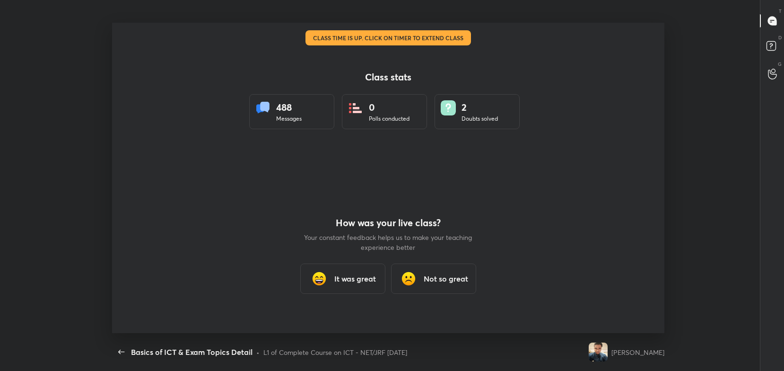
scroll to position [310, 777]
click at [341, 271] on div "It was great" at bounding box center [342, 278] width 85 height 30
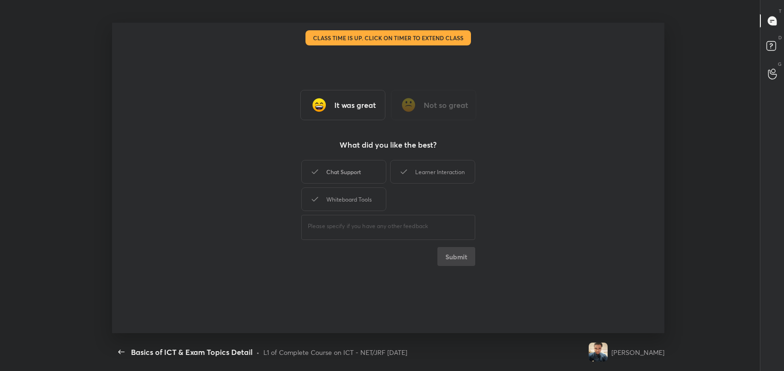
click at [343, 163] on div "Chat Support" at bounding box center [343, 172] width 85 height 24
click at [407, 165] on div "Learner Interaction" at bounding box center [432, 172] width 85 height 24
click at [366, 193] on div "Whiteboard Tools" at bounding box center [343, 199] width 85 height 24
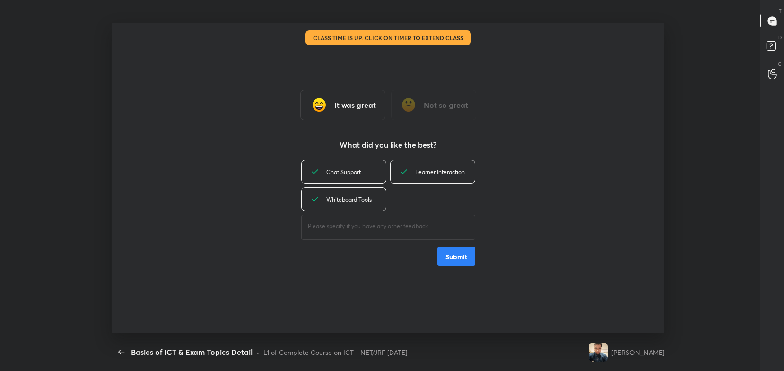
click at [454, 253] on button "Submit" at bounding box center [456, 256] width 38 height 19
